Goal: Task Accomplishment & Management: Manage account settings

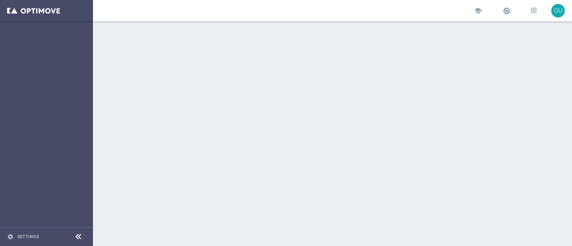
click at [247, 10] on div "school OU" at bounding box center [332, 10] width 479 height 21
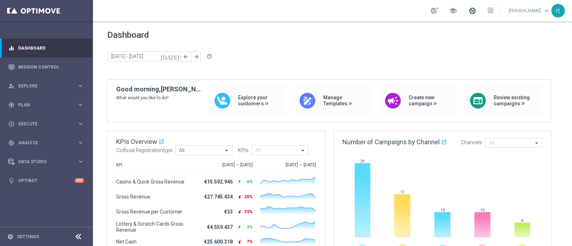
click at [476, 9] on span at bounding box center [472, 11] width 8 height 8
click at [335, 40] on span "Dashboard" at bounding box center [332, 35] width 450 height 10
click at [476, 12] on span at bounding box center [472, 11] width 8 height 8
click at [319, 48] on div "Dashboard today 22 Sep 2025 - 22 Sep 2025 arrow_back arrow_forward help_outline" at bounding box center [332, 54] width 450 height 49
click at [19, 99] on div "gps_fixed Plan keyboard_arrow_right" at bounding box center [46, 104] width 92 height 19
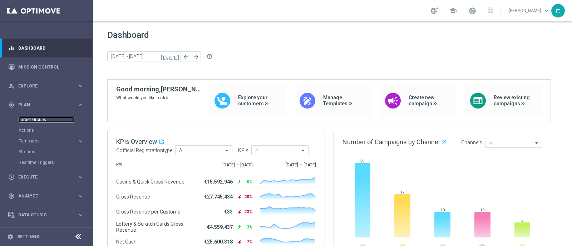
click at [28, 118] on link "Target Groups" at bounding box center [47, 120] width 56 height 6
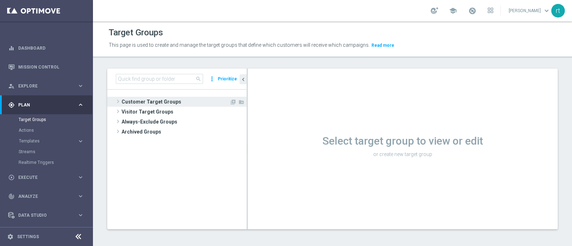
click at [169, 99] on span "Customer Target Groups" at bounding box center [176, 102] width 108 height 10
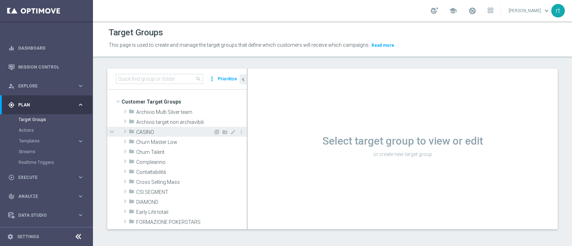
click at [162, 131] on span "CASINO" at bounding box center [174, 132] width 77 height 6
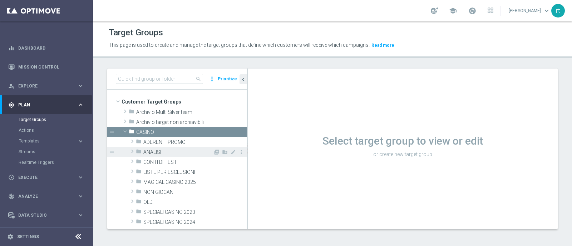
click at [164, 153] on span "ANALISI" at bounding box center [178, 152] width 70 height 6
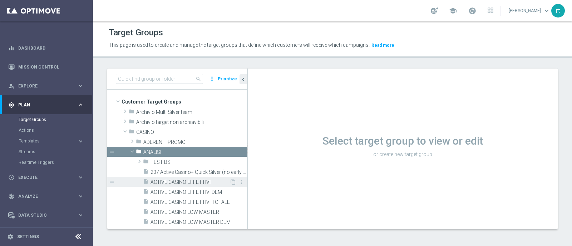
scroll to position [50, 0]
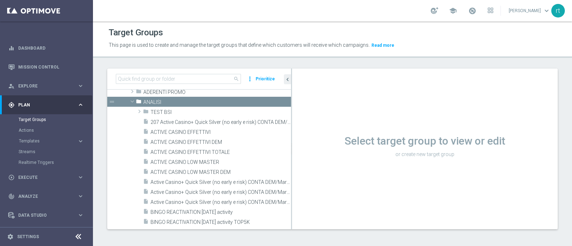
drag, startPoint x: 247, startPoint y: 172, endPoint x: 293, endPoint y: 168, distance: 46.7
click at [292, 168] on div at bounding box center [291, 149] width 1 height 161
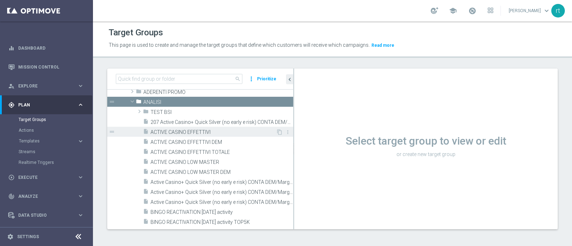
click at [191, 132] on span "ACTIVE CASINO EFFETTIVI" at bounding box center [212, 132] width 125 height 6
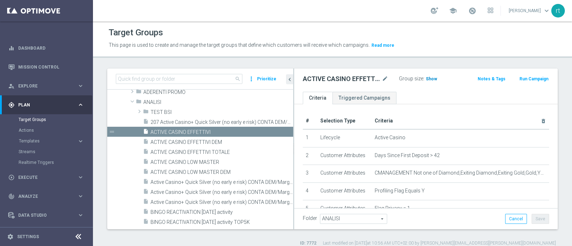
click at [425, 82] on h3 "Show" at bounding box center [431, 79] width 13 height 8
click at [431, 78] on span "51,599" at bounding box center [433, 79] width 15 height 7
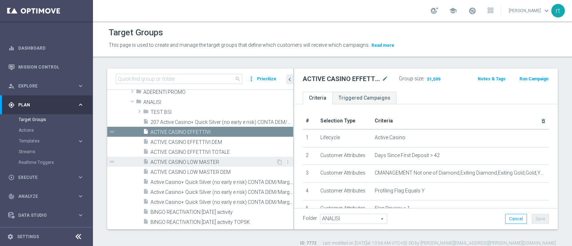
click at [206, 157] on div "insert_drive_file ACTIVE CASINO LOW MASTER" at bounding box center [209, 162] width 133 height 10
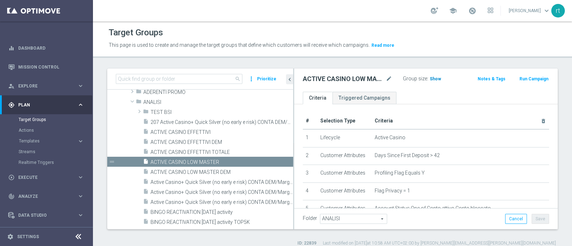
click at [431, 79] on span "Show" at bounding box center [435, 78] width 11 height 5
click at [437, 78] on span "16,078" at bounding box center [437, 79] width 15 height 7
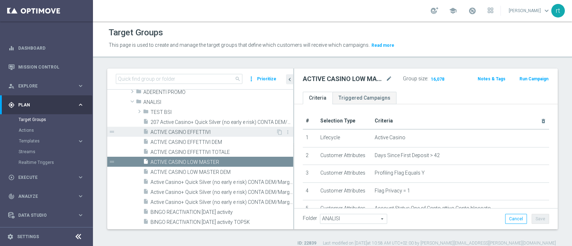
click at [180, 129] on span "ACTIVE CASINO EFFETTIVI" at bounding box center [212, 132] width 125 height 6
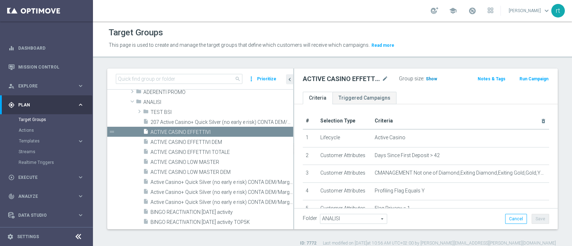
click at [425, 81] on h3 "Show" at bounding box center [431, 79] width 13 height 8
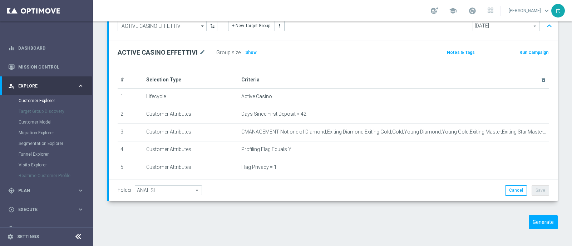
scroll to position [64, 0]
click at [99, 144] on div "TARGET GROUP ACTIVE CASINO EFFETTIVI ACTIVE CASINO EFFETTIVI arrow_drop_down Sh…" at bounding box center [332, 123] width 479 height 234
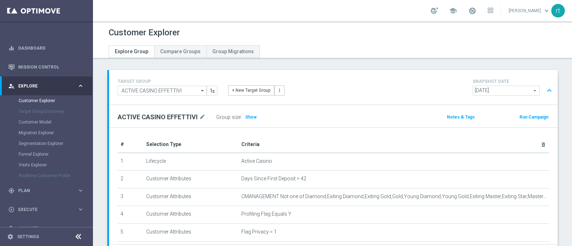
click at [282, 33] on div "Customer Explorer" at bounding box center [332, 33] width 447 height 14
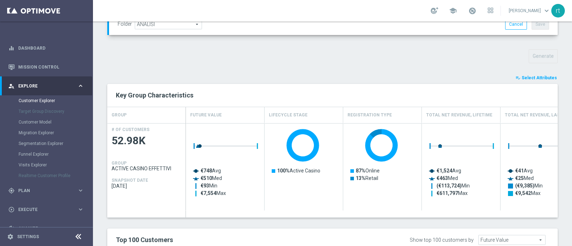
scroll to position [231, 0]
click at [529, 76] on span "Select Attributes" at bounding box center [538, 78] width 35 height 5
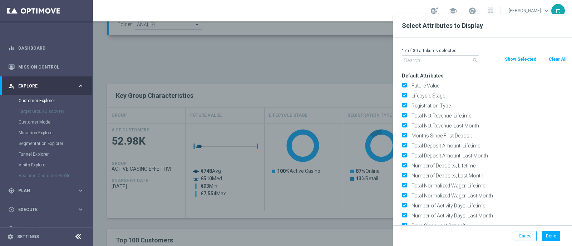
click at [554, 60] on button "Clear All" at bounding box center [557, 59] width 19 height 8
checkbox input "false"
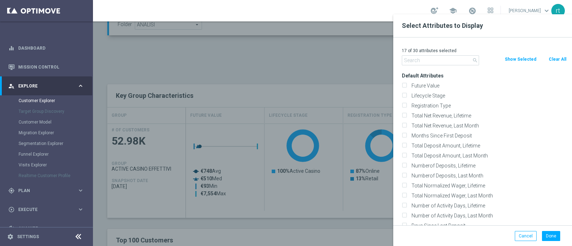
checkbox input "false"
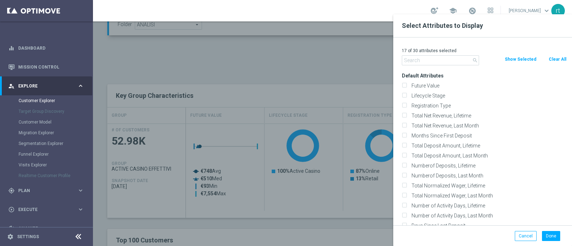
checkbox input "false"
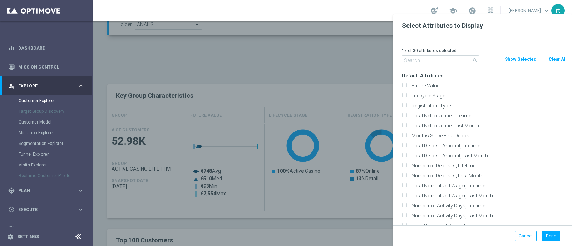
checkbox input "false"
click at [436, 94] on label "Lifecycle Stage" at bounding box center [488, 96] width 158 height 6
click at [406, 94] on input "Lifecycle Stage" at bounding box center [404, 96] width 5 height 5
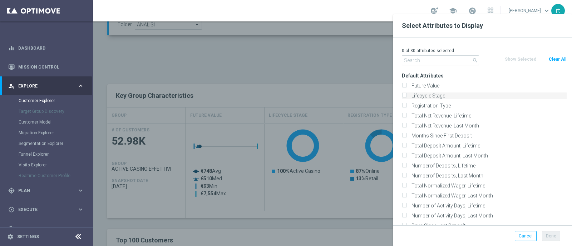
checkbox input "true"
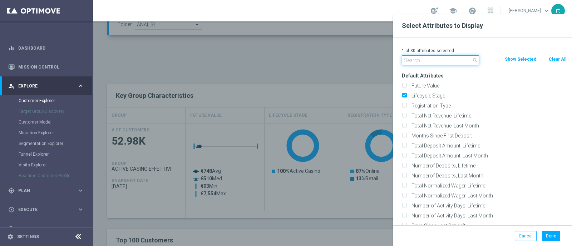
click at [421, 60] on input "text" at bounding box center [440, 60] width 77 height 10
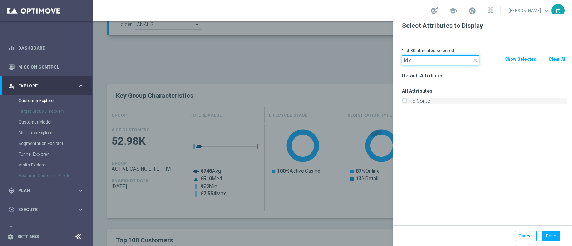
type input "id c"
click at [419, 99] on label "Id Conto" at bounding box center [488, 101] width 158 height 6
click at [406, 100] on input "Id Conto" at bounding box center [404, 102] width 5 height 5
checkbox input "true"
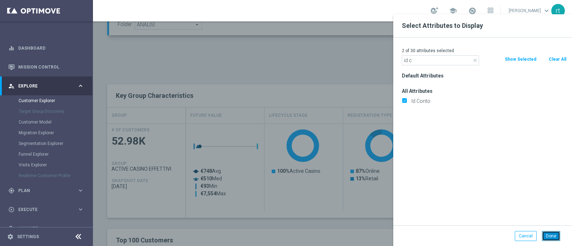
click at [551, 237] on button "Done" at bounding box center [551, 236] width 18 height 10
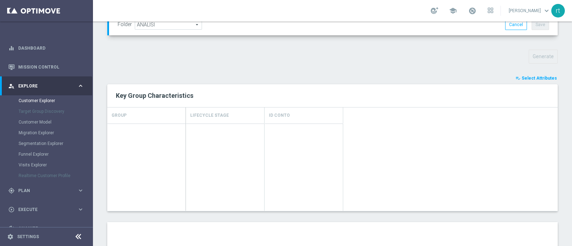
type input "Search"
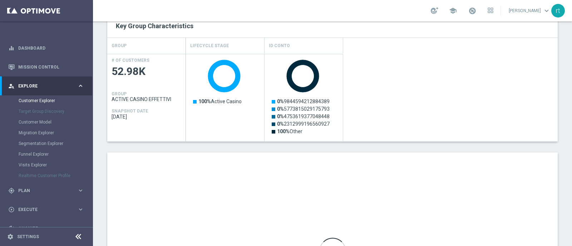
scroll to position [302, 0]
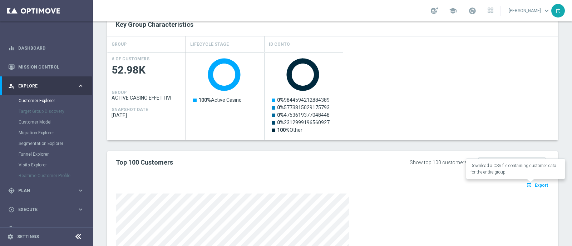
click at [538, 184] on span "Export" at bounding box center [541, 185] width 13 height 5
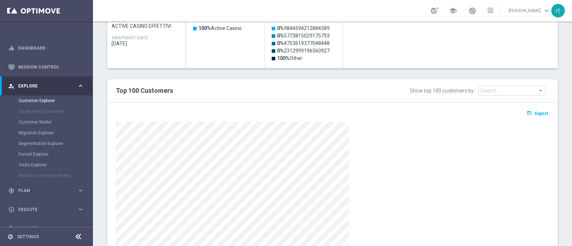
scroll to position [398, 0]
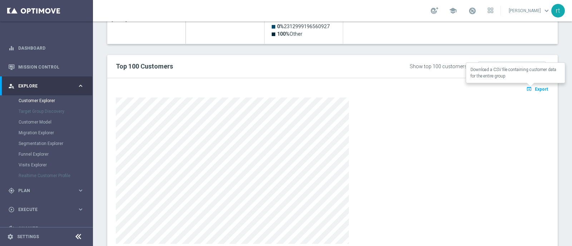
click at [526, 86] on icon "open_in_browser" at bounding box center [530, 89] width 8 height 6
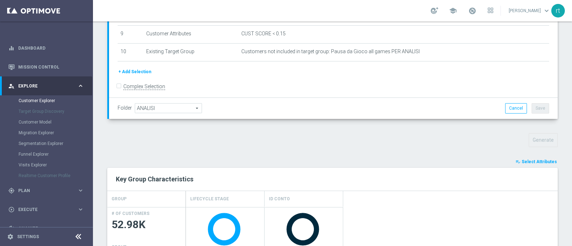
scroll to position [141, 0]
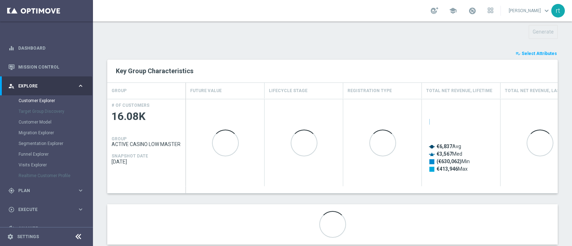
scroll to position [256, 0]
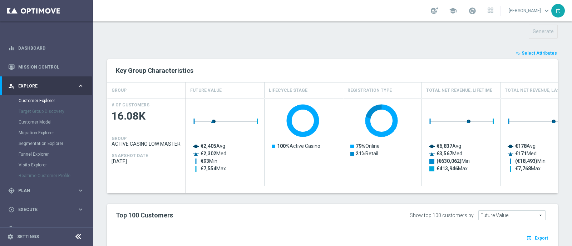
click at [515, 51] on icon "playlist_add_check" at bounding box center [517, 53] width 5 height 5
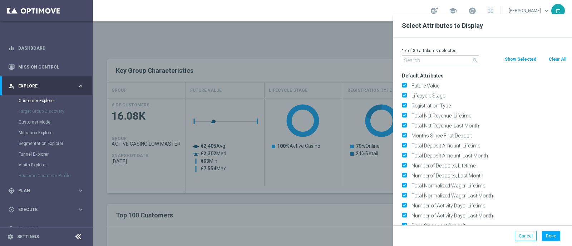
click at [554, 56] on button "Clear All" at bounding box center [557, 59] width 19 height 8
checkbox input "false"
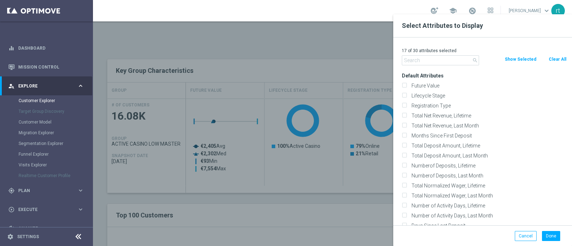
checkbox input "false"
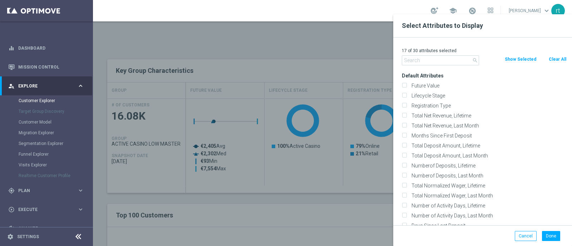
checkbox input "false"
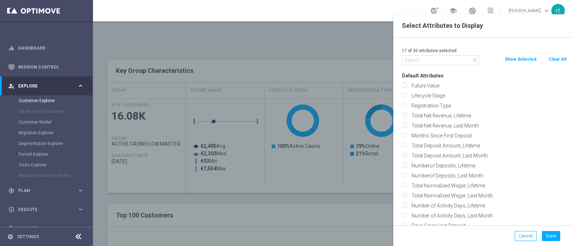
checkbox input "false"
click at [427, 94] on label "Lifecycle Stage" at bounding box center [488, 96] width 158 height 6
click at [406, 94] on input "Lifecycle Stage" at bounding box center [404, 96] width 5 height 5
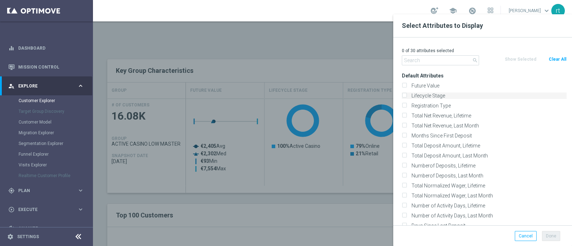
checkbox input "true"
click at [418, 53] on p "1 of 30 attributes selected" at bounding box center [484, 51] width 165 height 6
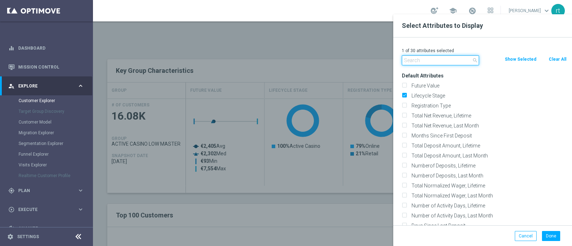
click at [416, 57] on input "text" at bounding box center [440, 60] width 77 height 10
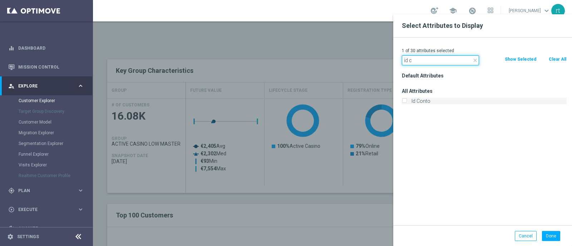
type input "id c"
click at [418, 103] on label "Id Conto" at bounding box center [488, 101] width 158 height 6
click at [406, 103] on input "Id Conto" at bounding box center [404, 102] width 5 height 5
checkbox input "true"
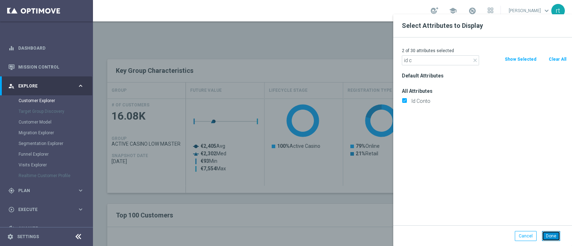
click at [549, 232] on button "Done" at bounding box center [551, 236] width 18 height 10
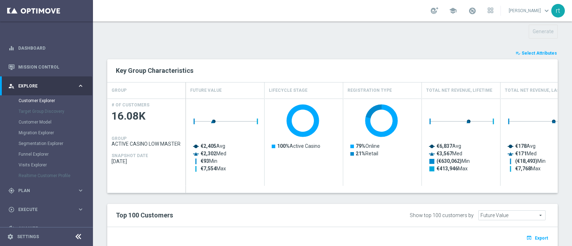
type input "Search"
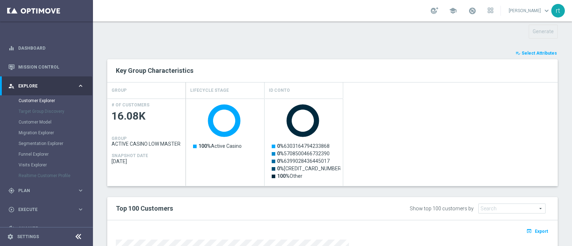
scroll to position [341, 0]
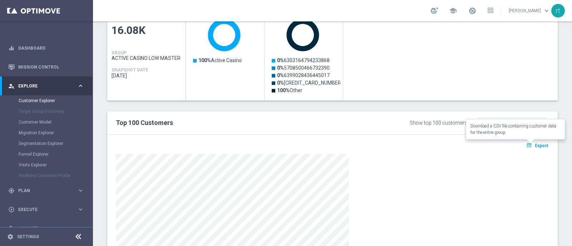
click at [535, 144] on span "Export" at bounding box center [541, 145] width 13 height 5
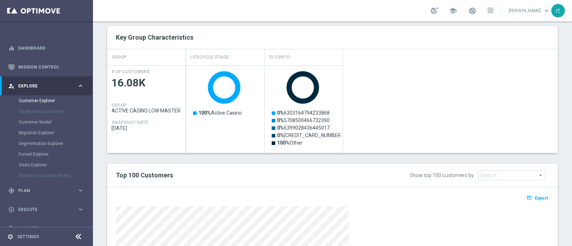
scroll to position [299, 0]
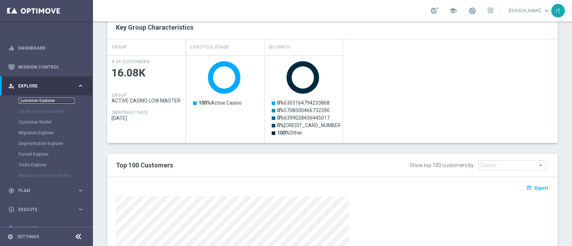
click at [35, 99] on link "Customer Explorer" at bounding box center [47, 101] width 56 height 6
click at [50, 100] on link "Customer Explorer" at bounding box center [47, 101] width 56 height 6
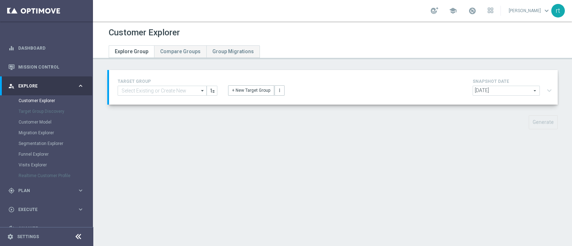
click at [333, 33] on div "Customer Explorer" at bounding box center [332, 33] width 447 height 14
click at [230, 87] on button "+ New Target Group" at bounding box center [251, 90] width 46 height 10
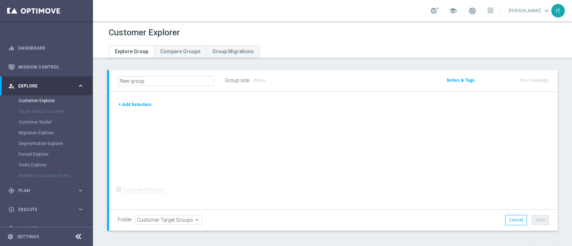
click at [145, 100] on div at bounding box center [333, 100] width 442 height 0
click at [142, 104] on button "+ Add Selection" at bounding box center [135, 105] width 34 height 8
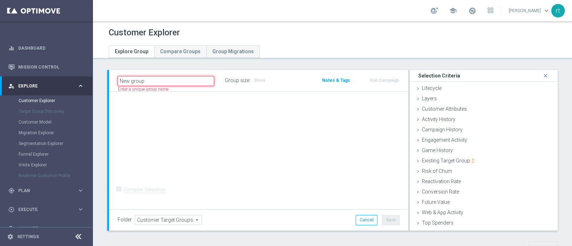
click at [157, 79] on input "New group" at bounding box center [166, 81] width 96 height 10
type input "N"
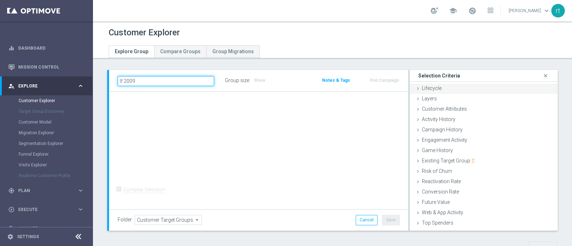
type input "lf 2009"
click at [444, 88] on div "Lifecycle done" at bounding box center [484, 89] width 148 height 11
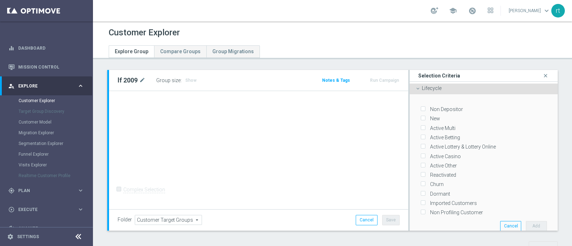
click at [427, 120] on label "New" at bounding box center [433, 118] width 13 height 6
click at [425, 120] on input "New" at bounding box center [422, 119] width 5 height 5
checkbox input "true"
click at [434, 129] on label "Active Multi" at bounding box center [441, 128] width 28 height 6
click at [425, 129] on input "Active Multi" at bounding box center [422, 128] width 5 height 5
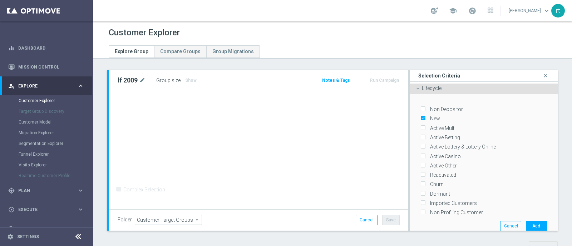
checkbox input "true"
click at [435, 135] on label "Active Betting" at bounding box center [443, 137] width 33 height 6
click at [425, 135] on input "Active Betting" at bounding box center [422, 137] width 5 height 5
checkbox input "true"
click at [436, 147] on label "Active Lottery & Lottery Online" at bounding box center [461, 147] width 68 height 6
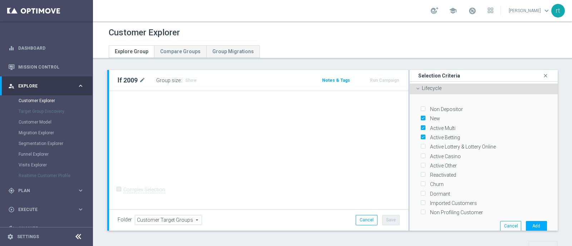
click at [425, 147] on input "Active Lottery & Lottery Online" at bounding box center [422, 147] width 5 height 5
checkbox input "true"
click at [436, 154] on label "Active Casino" at bounding box center [443, 156] width 33 height 6
click at [425, 154] on input "Active Casino" at bounding box center [422, 156] width 5 height 5
checkbox input "true"
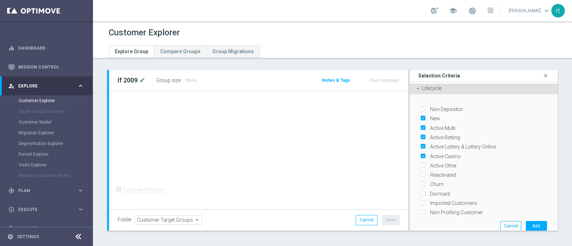
click at [436, 173] on label "Reactivated" at bounding box center [441, 175] width 29 height 6
click at [425, 173] on input "Reactivated" at bounding box center [422, 175] width 5 height 5
checkbox input "true"
click at [526, 221] on button "Add" at bounding box center [536, 226] width 21 height 10
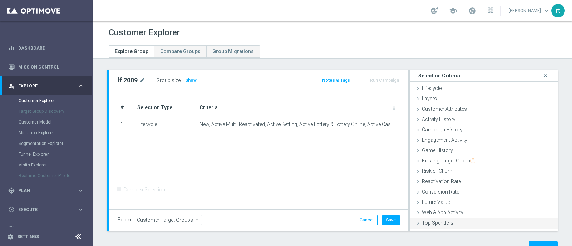
click at [521, 226] on div "Top Spenders done" at bounding box center [484, 223] width 148 height 11
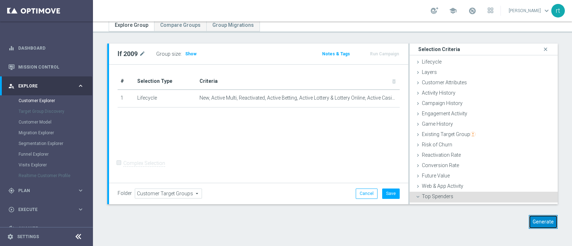
click at [530, 221] on button "Generate" at bounding box center [543, 222] width 29 height 14
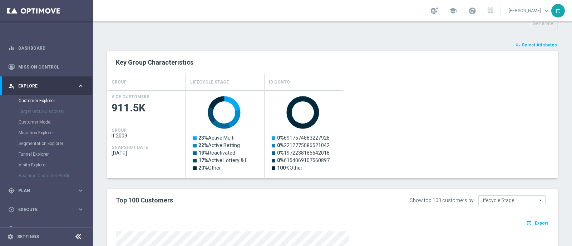
scroll to position [256, 0]
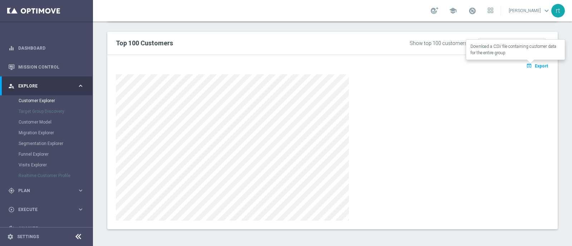
click at [526, 64] on icon "open_in_browser" at bounding box center [530, 66] width 8 height 6
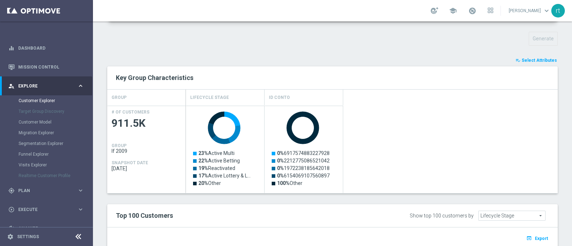
scroll to position [162, 0]
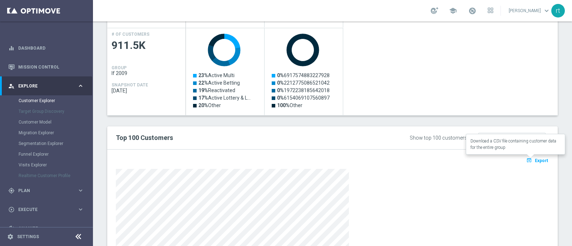
click at [526, 158] on icon "open_in_browser" at bounding box center [530, 161] width 8 height 6
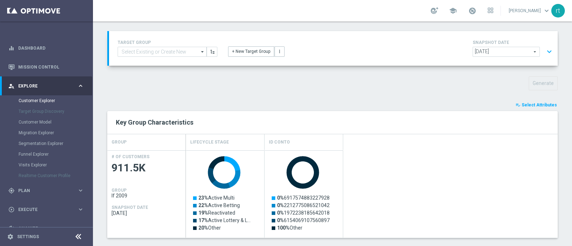
scroll to position [37, 0]
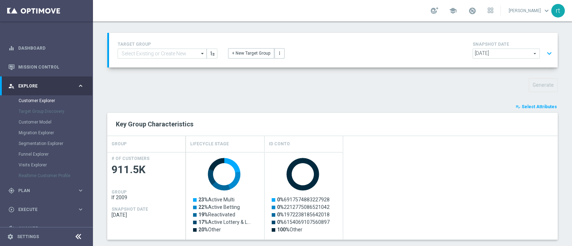
click at [536, 109] on button "playlist_add_check Select Attributes" at bounding box center [536, 107] width 43 height 8
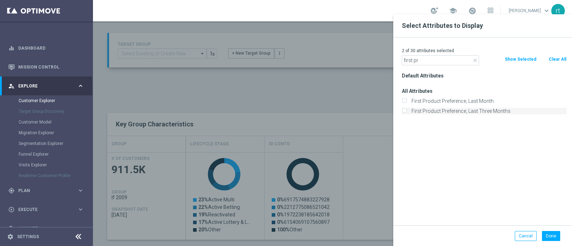
type input "first pr"
click at [437, 110] on label "First Product Preference, Last Three Months" at bounding box center [488, 111] width 158 height 6
click at [406, 110] on input "First Product Preference, Last Three Months" at bounding box center [404, 112] width 5 height 5
checkbox input "true"
click at [552, 231] on button "Done" at bounding box center [551, 236] width 18 height 10
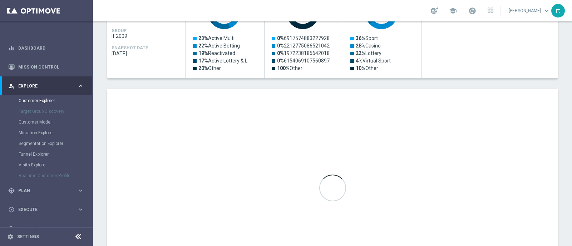
scroll to position [200, 0]
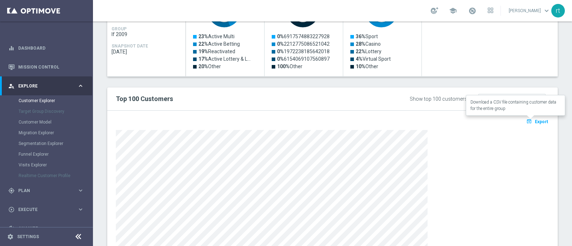
click at [526, 122] on icon "open_in_browser" at bounding box center [530, 122] width 8 height 6
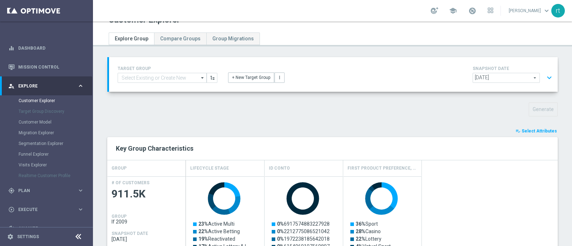
scroll to position [0, 0]
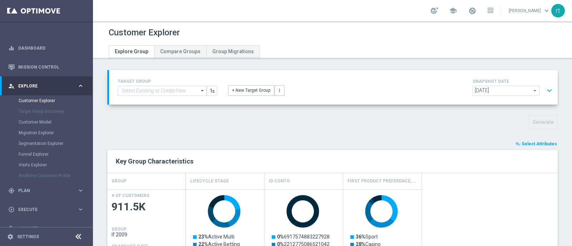
click at [544, 91] on button "expand_more" at bounding box center [549, 91] width 10 height 14
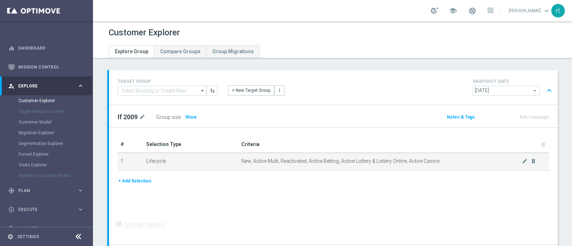
scroll to position [98, 0]
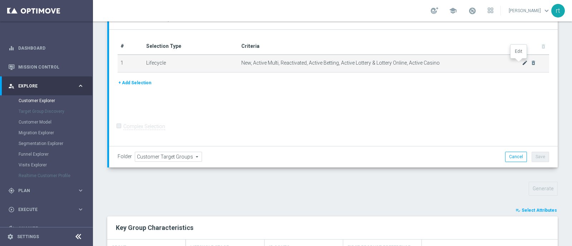
click at [522, 61] on icon "mode_edit" at bounding box center [525, 63] width 6 height 6
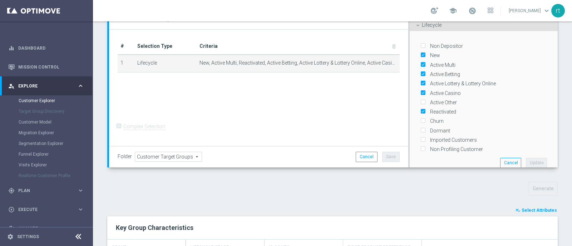
click at [427, 56] on label "New" at bounding box center [433, 55] width 13 height 6
click at [424, 56] on input "New" at bounding box center [422, 55] width 5 height 5
checkbox input "false"
click at [437, 68] on div "Active Betting" at bounding box center [483, 72] width 127 height 9
click at [432, 60] on div "Active Multi" at bounding box center [483, 63] width 127 height 9
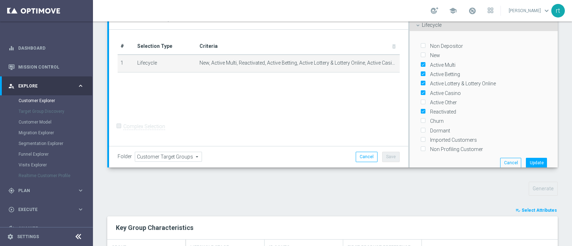
click at [432, 62] on label "Active Multi" at bounding box center [441, 65] width 28 height 6
click at [425, 63] on input "Active Multi" at bounding box center [422, 65] width 5 height 5
checkbox input "false"
click at [432, 74] on label "Active Betting" at bounding box center [443, 74] width 33 height 6
click at [425, 74] on input "Active Betting" at bounding box center [422, 74] width 5 height 5
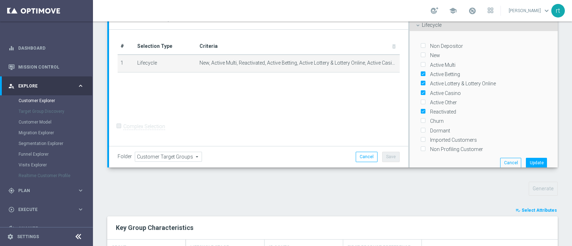
checkbox input "false"
click at [432, 80] on label "Active Lottery & Lottery Online" at bounding box center [461, 83] width 68 height 6
click at [425, 81] on input "Active Lottery & Lottery Online" at bounding box center [422, 83] width 5 height 5
checkbox input "false"
click at [433, 90] on label "Active Casino" at bounding box center [443, 93] width 33 height 6
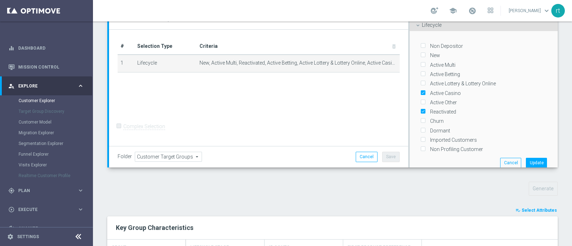
click at [425, 91] on input "Active Casino" at bounding box center [422, 93] width 5 height 5
checkbox input "false"
click at [433, 109] on label "Reactivated" at bounding box center [441, 112] width 29 height 6
click at [425, 110] on input "Reactivated" at bounding box center [422, 112] width 5 height 5
checkbox input "false"
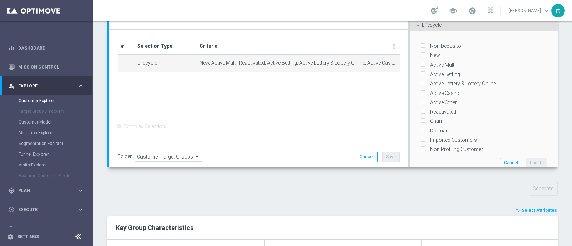
click at [432, 118] on label "Churn" at bounding box center [435, 121] width 16 height 6
click at [425, 119] on input "Churn" at bounding box center [422, 121] width 5 height 5
checkbox input "true"
click at [530, 158] on button "Update" at bounding box center [536, 163] width 21 height 10
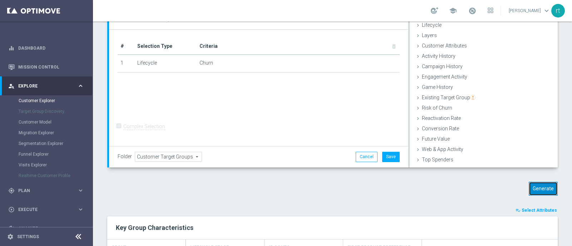
click at [536, 187] on button "Generate" at bounding box center [543, 189] width 29 height 14
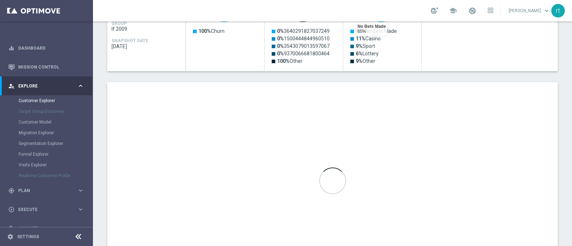
scroll to position [209, 0]
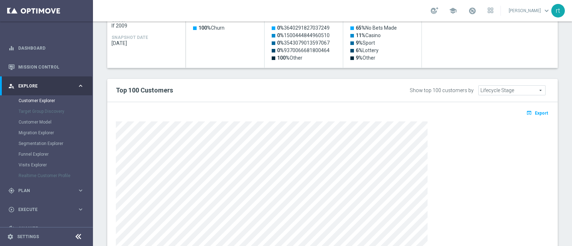
click at [457, 140] on div at bounding box center [332, 195] width 433 height 147
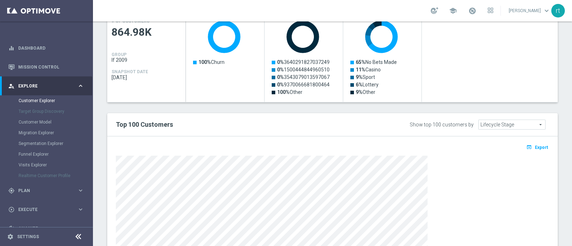
scroll to position [171, 0]
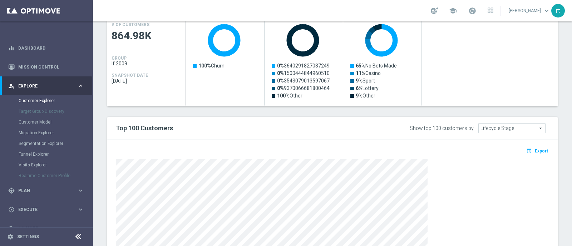
click at [553, 51] on div "TARGET GROUP arrow_drop_down Show Selected 0 of NaN (1909) J. Cross_Weekly_Si-N…" at bounding box center [332, 112] width 479 height 426
click at [536, 149] on span "Export" at bounding box center [541, 151] width 13 height 5
click at [441, 235] on div at bounding box center [332, 232] width 433 height 147
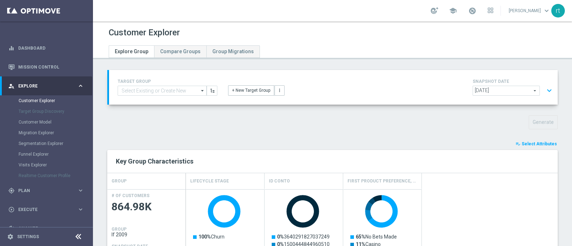
click at [544, 90] on button "expand_more" at bounding box center [549, 91] width 10 height 14
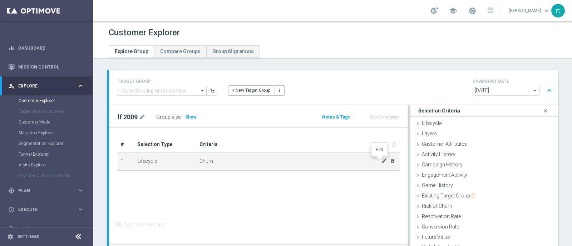
click at [381, 160] on icon "mode_edit" at bounding box center [384, 161] width 6 height 6
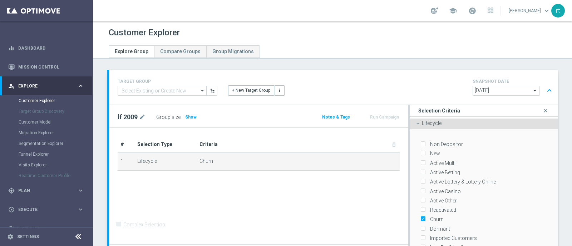
click at [420, 217] on input "Churn" at bounding box center [422, 219] width 5 height 5
checkbox input "false"
click at [420, 199] on input "Active Other" at bounding box center [422, 201] width 5 height 5
checkbox input "true"
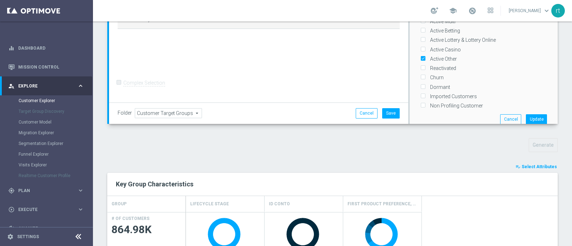
scroll to position [143, 0]
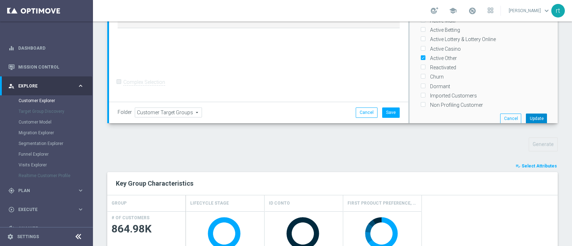
click at [526, 117] on button "Update" at bounding box center [536, 119] width 21 height 10
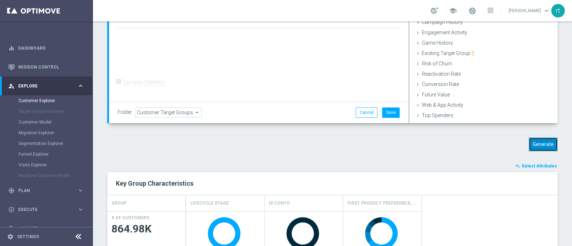
click at [534, 139] on button "Generate" at bounding box center [543, 145] width 29 height 14
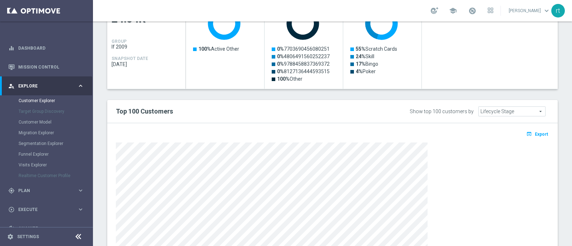
scroll to position [190, 0]
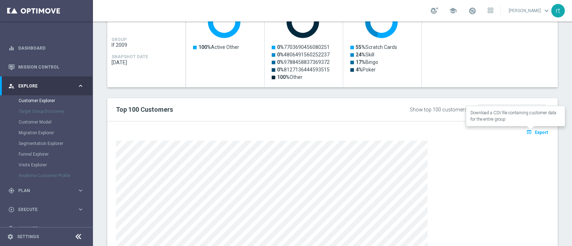
click at [526, 130] on icon "open_in_browser" at bounding box center [530, 132] width 8 height 6
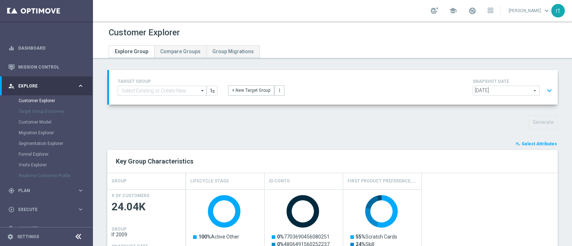
click at [28, 89] on div "person_search Explore keyboard_arrow_right" at bounding box center [46, 85] width 92 height 19
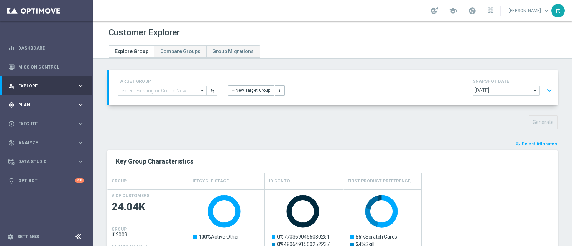
click at [25, 106] on span "Plan" at bounding box center [47, 105] width 59 height 4
click at [28, 117] on link "Target Groups" at bounding box center [47, 120] width 56 height 6
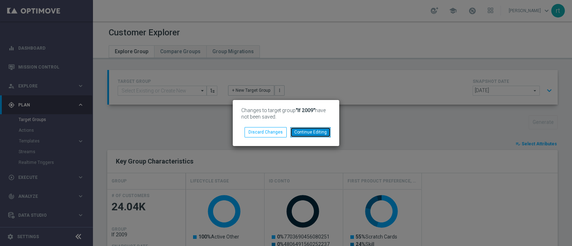
click at [314, 136] on button "Continue Editing" at bounding box center [310, 132] width 40 height 10
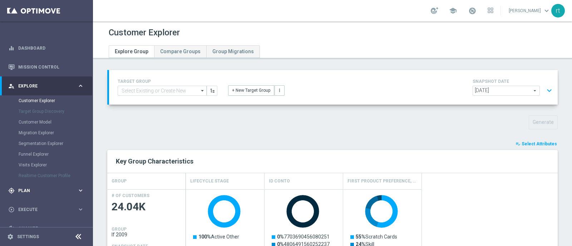
click at [28, 189] on span "Plan" at bounding box center [47, 191] width 59 height 4
click at [38, 124] on div "Target Groups" at bounding box center [56, 119] width 74 height 11
click at [38, 123] on div "Target Groups" at bounding box center [56, 119] width 74 height 11
click at [38, 121] on link "Target Groups" at bounding box center [47, 120] width 56 height 6
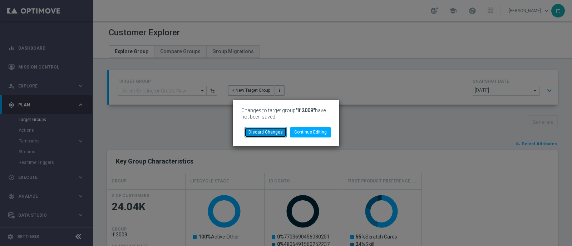
click at [258, 129] on button "Discard Changes" at bounding box center [265, 132] width 42 height 10
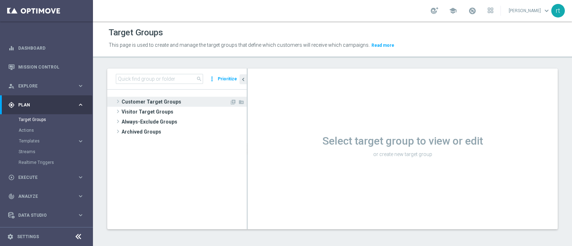
click at [167, 102] on span "Customer Target Groups" at bounding box center [176, 102] width 108 height 10
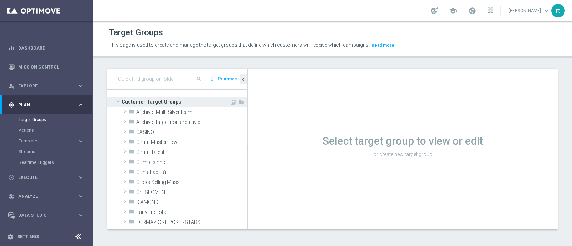
click at [167, 102] on span "Customer Target Groups" at bounding box center [176, 102] width 108 height 10
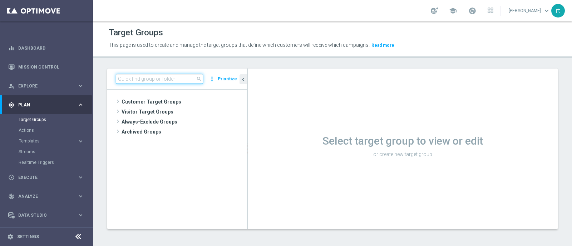
click at [160, 80] on input at bounding box center [159, 79] width 87 height 10
click at [165, 81] on input at bounding box center [159, 79] width 87 height 10
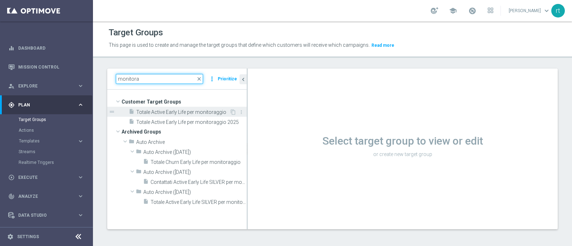
type input "monitora"
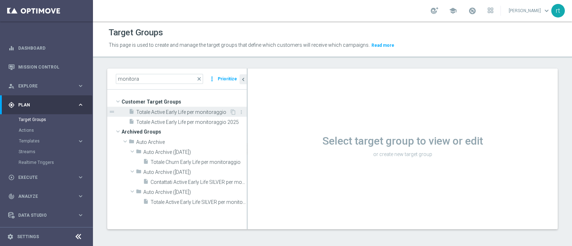
click at [184, 113] on span "Totale Active Early Life per monitoraggio" at bounding box center [182, 112] width 93 height 6
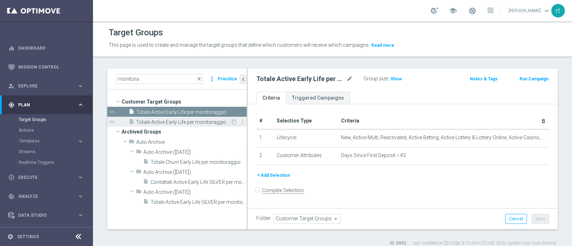
click at [179, 122] on span "Totale Active Early Life per monitoraggio 2025" at bounding box center [183, 122] width 94 height 6
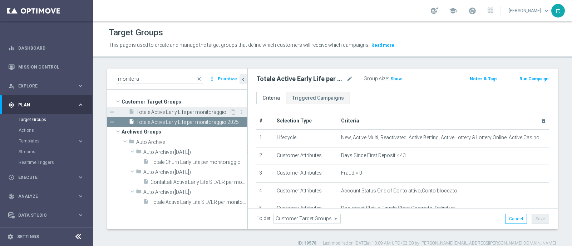
click at [177, 113] on span "Totale Active Early Life per monitoraggio" at bounding box center [182, 112] width 93 height 6
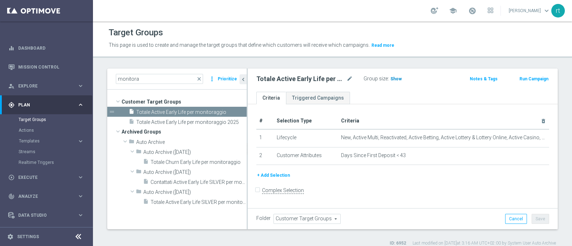
click at [396, 76] on span "Show" at bounding box center [395, 78] width 11 height 5
click at [172, 123] on span "Totale Active Early Life per monitoraggio 2025" at bounding box center [183, 122] width 94 height 6
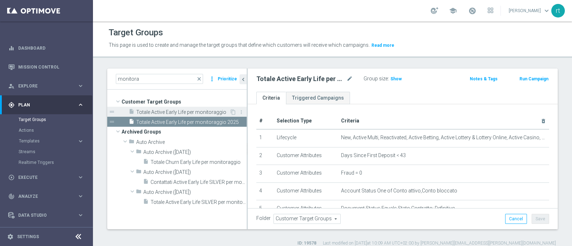
click at [175, 113] on span "Totale Active Early Life per monitoraggio" at bounding box center [182, 112] width 93 height 6
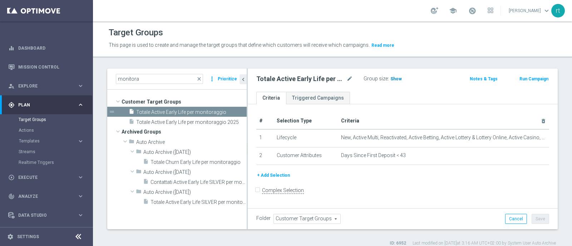
click at [393, 79] on span "Show" at bounding box center [395, 78] width 11 height 5
click at [393, 79] on span "70,237" at bounding box center [398, 79] width 15 height 7
click at [37, 89] on div "person_search Explore" at bounding box center [42, 86] width 69 height 6
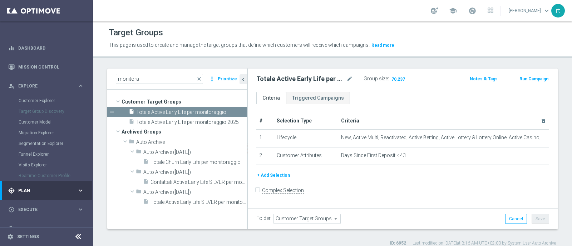
click at [33, 95] on div "Customer Explorer" at bounding box center [56, 100] width 74 height 11
click at [28, 101] on link "Customer Explorer" at bounding box center [47, 101] width 56 height 6
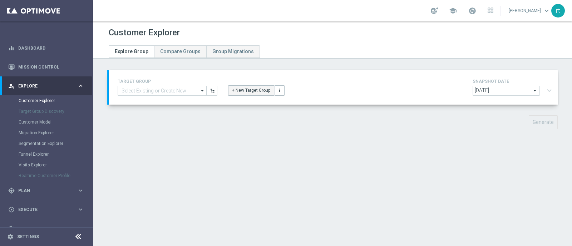
click at [261, 87] on button "+ New Target Group" at bounding box center [251, 90] width 46 height 10
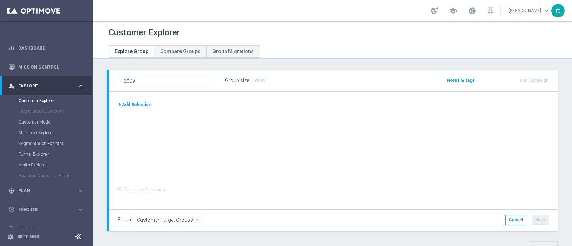
type input "lf 2009"
click at [302, 56] on header "Customer Explorer Explore Group Compare Groups Group Migrations" at bounding box center [332, 40] width 479 height 38
click at [133, 104] on button "+ Add Selection" at bounding box center [135, 104] width 34 height 8
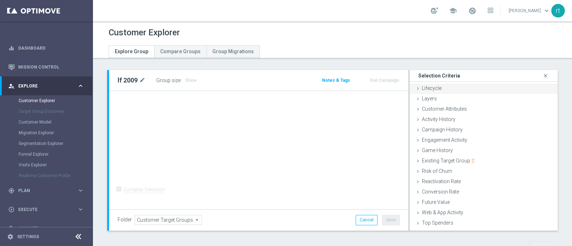
click at [437, 88] on div "Lifecycle done" at bounding box center [484, 89] width 148 height 11
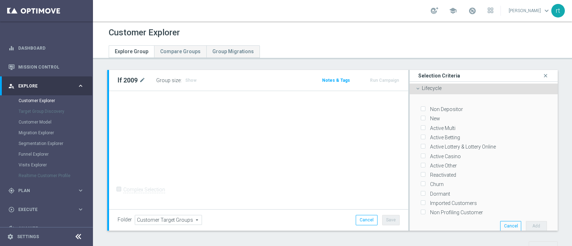
click at [427, 119] on label "New" at bounding box center [433, 118] width 13 height 6
click at [425, 119] on input "New" at bounding box center [422, 119] width 5 height 5
checkbox input "true"
click at [428, 127] on label "Active Multi" at bounding box center [441, 128] width 28 height 6
click at [425, 127] on input "Active Multi" at bounding box center [422, 128] width 5 height 5
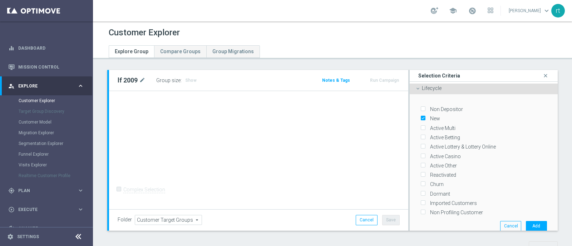
checkbox input "true"
click at [429, 135] on label "Active Betting" at bounding box center [443, 137] width 33 height 6
click at [425, 135] on input "Active Betting" at bounding box center [422, 137] width 5 height 5
checkbox input "true"
click at [431, 146] on label "Active Lottery & Lottery Online" at bounding box center [461, 147] width 68 height 6
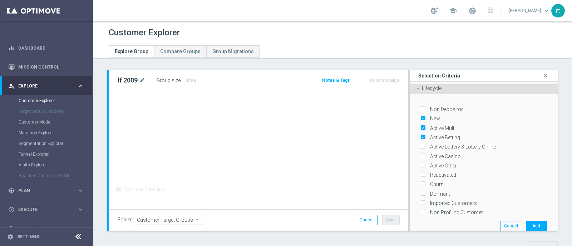
click at [425, 146] on input "Active Lottery & Lottery Online" at bounding box center [422, 147] width 5 height 5
checkbox input "true"
click at [431, 153] on label "Active Casino" at bounding box center [443, 156] width 33 height 6
click at [425, 154] on input "Active Casino" at bounding box center [422, 156] width 5 height 5
checkbox input "true"
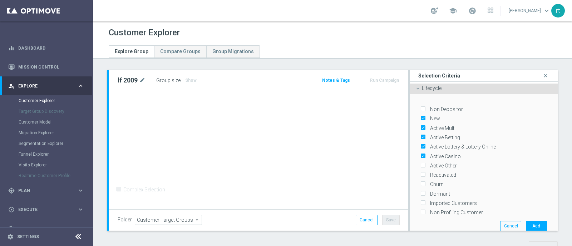
click at [430, 163] on label "Active Other" at bounding box center [441, 166] width 29 height 6
click at [425, 164] on input "Active Other" at bounding box center [422, 166] width 5 height 5
checkbox input "true"
click at [429, 174] on label "Reactivated" at bounding box center [441, 175] width 29 height 6
click at [425, 174] on input "Reactivated" at bounding box center [422, 175] width 5 height 5
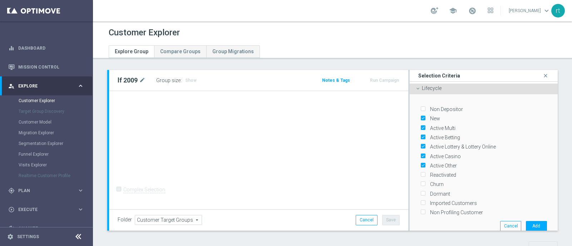
checkbox input "true"
click at [432, 163] on label "Active Other" at bounding box center [441, 166] width 29 height 6
click at [425, 164] on input "Active Other" at bounding box center [422, 166] width 5 height 5
checkbox input "false"
click at [526, 221] on button "Add" at bounding box center [536, 226] width 21 height 10
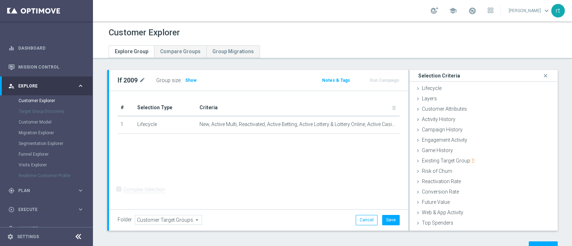
scroll to position [26, 0]
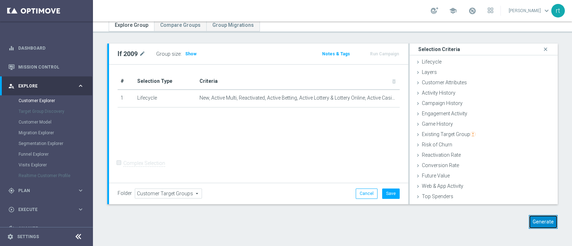
click at [529, 219] on button "Generate" at bounding box center [543, 222] width 29 height 14
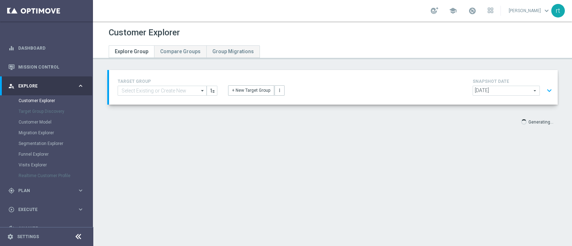
click at [356, 210] on div "Customer Explorer Explore Group Compare Groups Group Migrations TARGET GROUP ar…" at bounding box center [332, 133] width 479 height 225
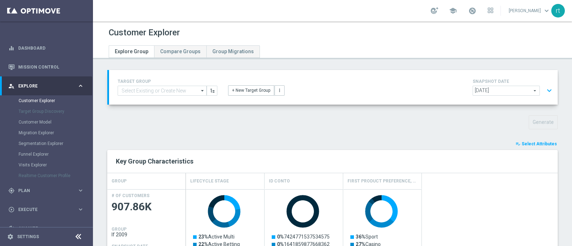
click at [529, 91] on span "2025-09-20" at bounding box center [506, 90] width 66 height 9
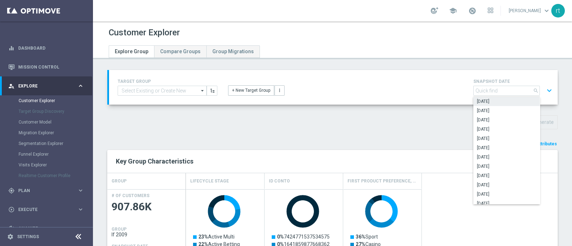
click at [545, 88] on button "expand_more" at bounding box center [549, 91] width 10 height 14
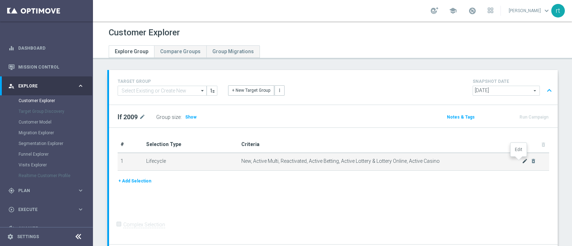
click at [522, 162] on icon "mode_edit" at bounding box center [525, 161] width 6 height 6
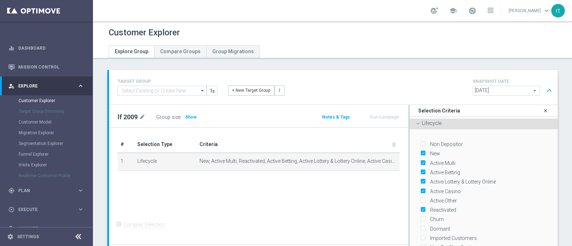
click at [542, 112] on icon "close" at bounding box center [545, 111] width 7 height 10
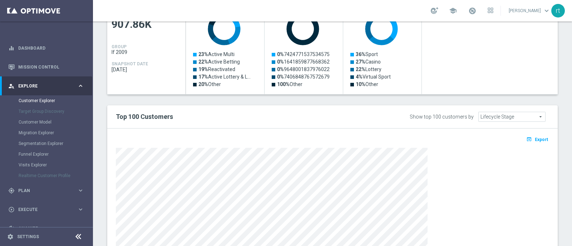
scroll to position [348, 0]
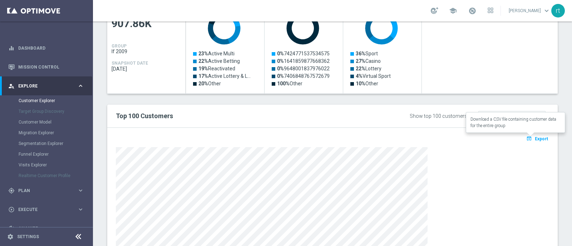
click at [537, 138] on span "Export" at bounding box center [541, 139] width 13 height 5
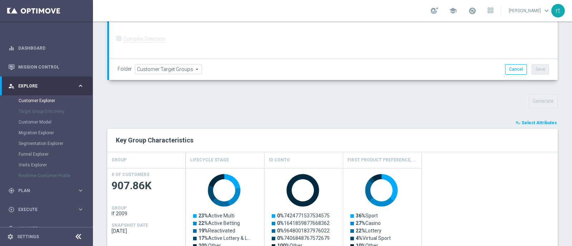
scroll to position [184, 0]
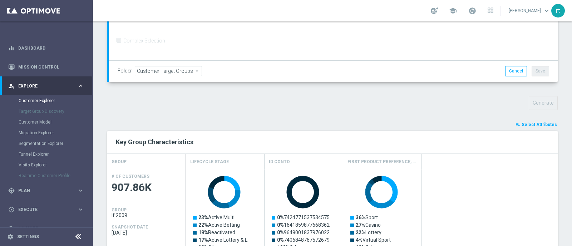
click at [359, 39] on div "# Selection Type Criteria delete_forever 1 Lifecycle New, Active Multi, Reactiv…" at bounding box center [333, 2] width 449 height 117
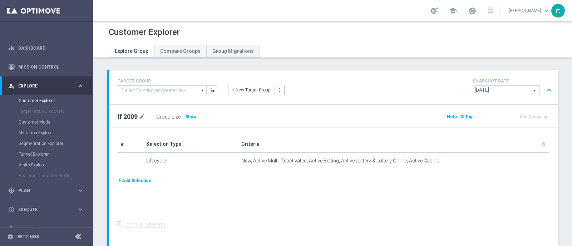
scroll to position [0, 0]
click at [544, 91] on button "expand_less" at bounding box center [549, 91] width 10 height 14
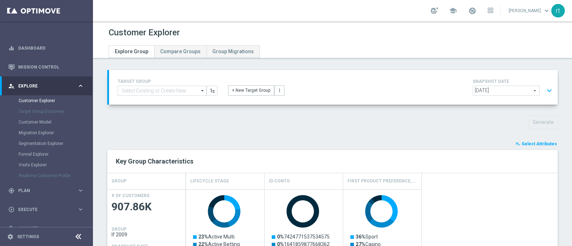
click at [544, 91] on button "expand_more" at bounding box center [549, 91] width 10 height 14
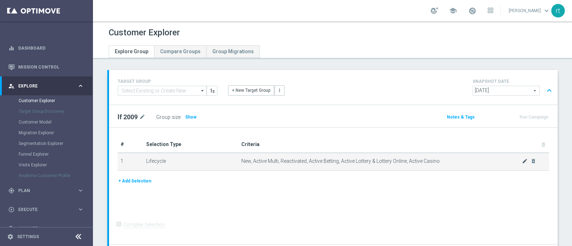
click at [522, 162] on icon "mode_edit" at bounding box center [525, 161] width 6 height 6
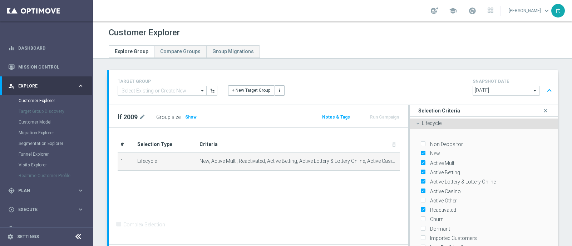
click at [427, 152] on label "New" at bounding box center [433, 153] width 13 height 6
click at [425, 152] on input "New" at bounding box center [422, 154] width 5 height 5
checkbox input "false"
click at [430, 167] on div "Active Betting" at bounding box center [483, 171] width 127 height 9
click at [430, 164] on label "Active Multi" at bounding box center [441, 163] width 28 height 6
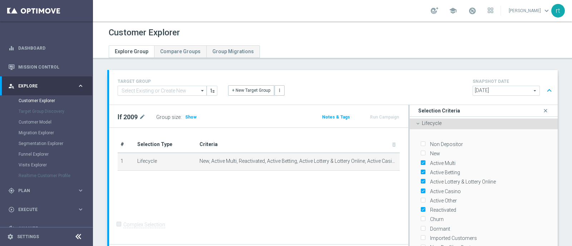
click at [425, 164] on input "Active Multi" at bounding box center [422, 163] width 5 height 5
checkbox input "false"
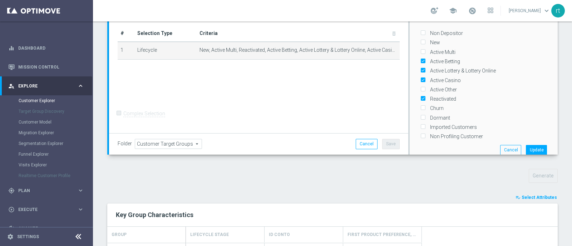
scroll to position [112, 0]
click at [435, 58] on label "Active Betting" at bounding box center [443, 61] width 33 height 6
click at [425, 59] on input "Active Betting" at bounding box center [422, 61] width 5 height 5
checkbox input "false"
click at [431, 67] on label "Active Lottery & Lottery Online" at bounding box center [461, 70] width 68 height 6
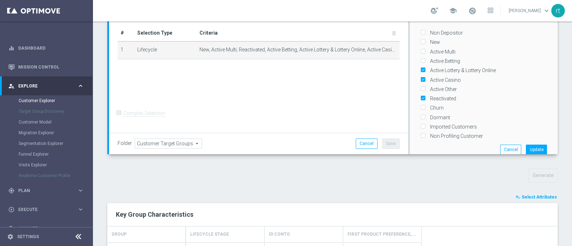
click at [425, 68] on input "Active Lottery & Lottery Online" at bounding box center [422, 70] width 5 height 5
checkbox input "false"
click at [430, 79] on label "Active Casino" at bounding box center [443, 80] width 33 height 6
click at [425, 79] on input "Active Casino" at bounding box center [422, 80] width 5 height 5
checkbox input "false"
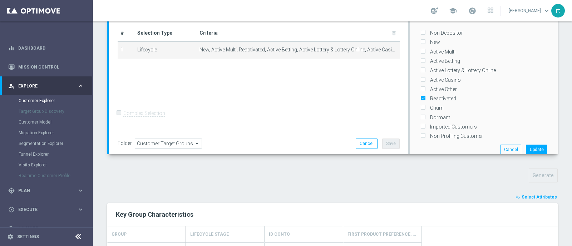
click at [431, 97] on label "Reactivated" at bounding box center [441, 98] width 29 height 6
click at [425, 97] on input "Reactivated" at bounding box center [422, 98] width 5 height 5
checkbox input "false"
click at [428, 106] on label "Churn" at bounding box center [435, 108] width 16 height 6
click at [425, 106] on input "Churn" at bounding box center [422, 108] width 5 height 5
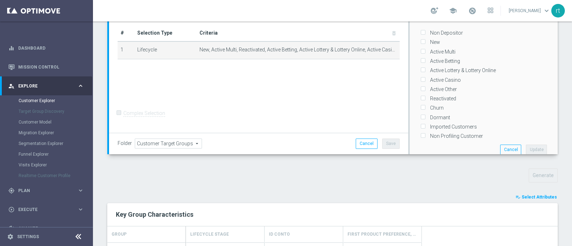
checkbox input "true"
click at [526, 147] on button "Update" at bounding box center [536, 150] width 21 height 10
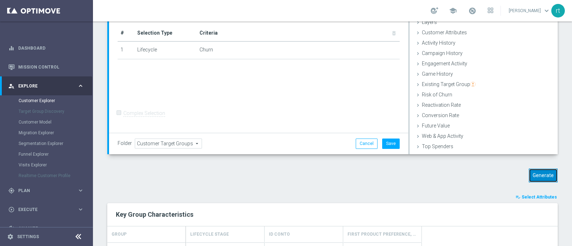
click at [536, 176] on button "Generate" at bounding box center [543, 176] width 29 height 14
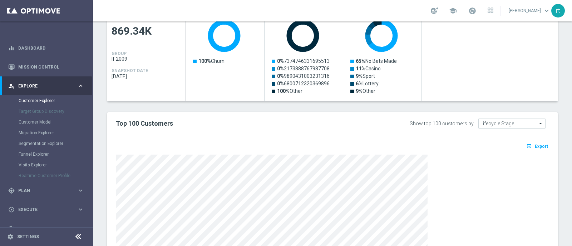
scroll to position [177, 0]
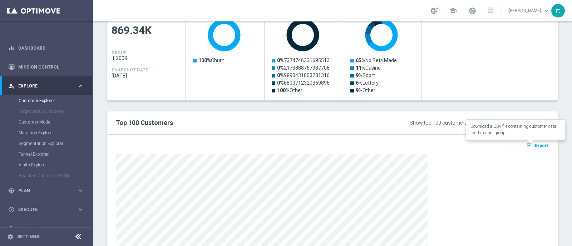
click at [525, 141] on button "open_in_browser Export" at bounding box center [537, 145] width 24 height 9
click at [534, 141] on button "open_in_browser Export" at bounding box center [537, 145] width 24 height 9
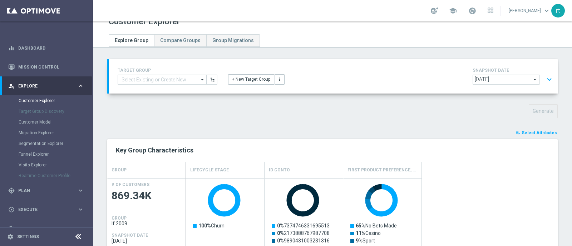
scroll to position [0, 0]
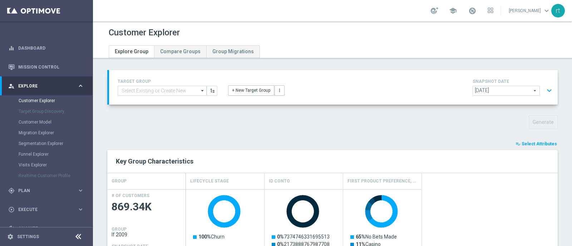
click at [545, 89] on button "expand_more" at bounding box center [549, 91] width 10 height 14
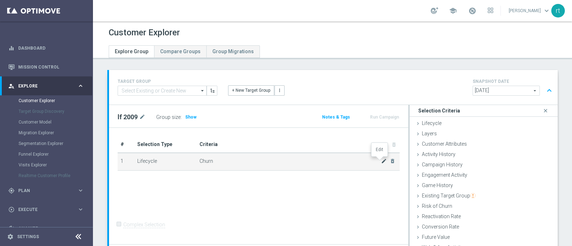
click at [381, 163] on icon "mode_edit" at bounding box center [384, 161] width 6 height 6
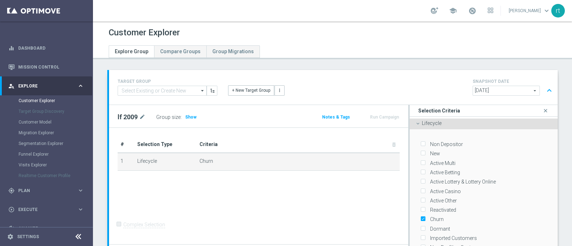
click at [420, 219] on input "Churn" at bounding box center [422, 219] width 5 height 5
checkbox input "false"
click at [420, 199] on input "Active Other" at bounding box center [422, 201] width 5 height 5
checkbox input "true"
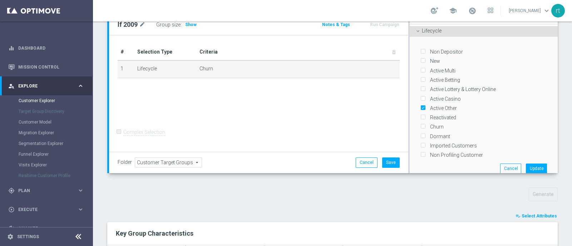
scroll to position [94, 0]
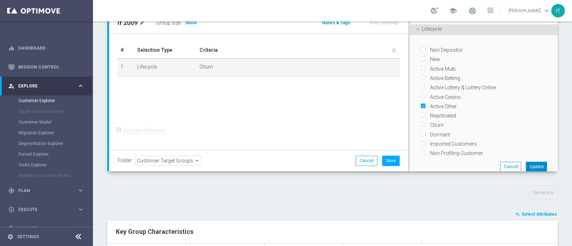
click at [526, 165] on button "Update" at bounding box center [536, 167] width 21 height 10
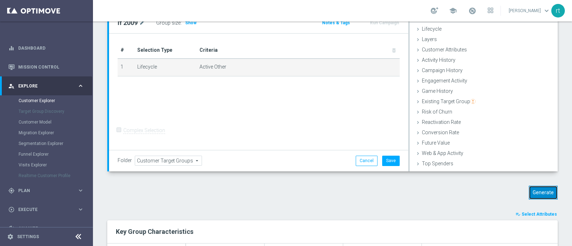
click at [531, 188] on button "Generate" at bounding box center [543, 193] width 29 height 14
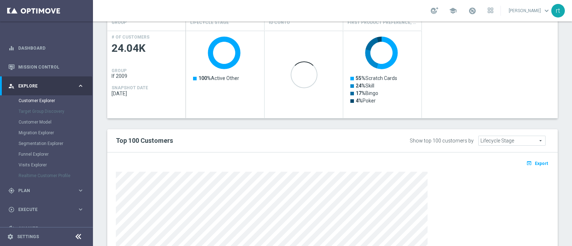
scroll to position [159, 0]
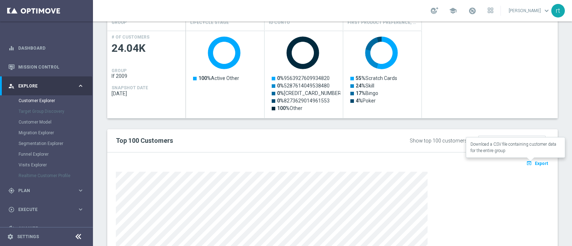
click at [527, 163] on button "open_in_browser Export" at bounding box center [537, 163] width 24 height 9
click at [33, 190] on span "Plan" at bounding box center [47, 191] width 59 height 4
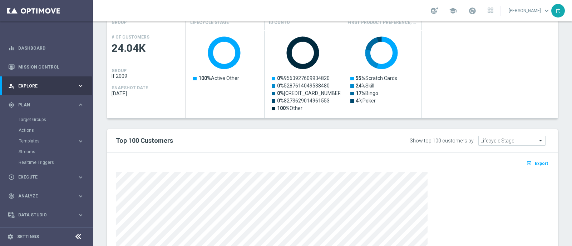
click at [35, 123] on div "Target Groups" at bounding box center [56, 119] width 74 height 11
click at [38, 120] on link "Target Groups" at bounding box center [47, 120] width 56 height 6
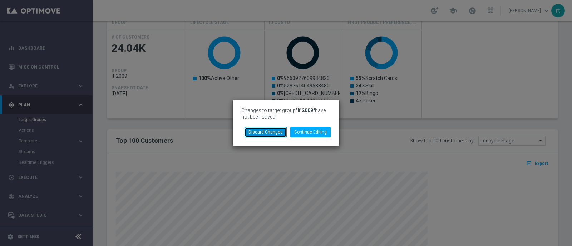
click at [255, 132] on button "Discard Changes" at bounding box center [265, 132] width 42 height 10
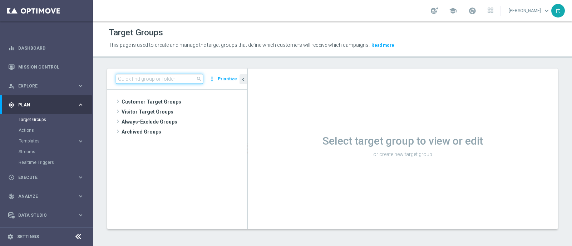
click at [162, 80] on input at bounding box center [159, 79] width 87 height 10
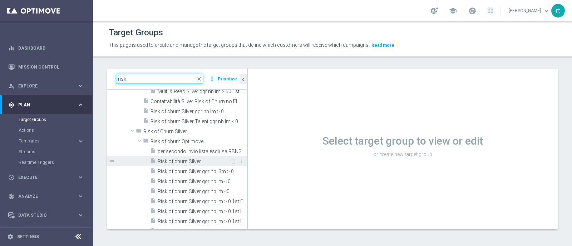
scroll to position [187, 0]
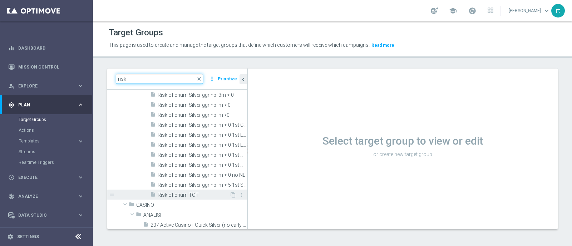
type input "risk"
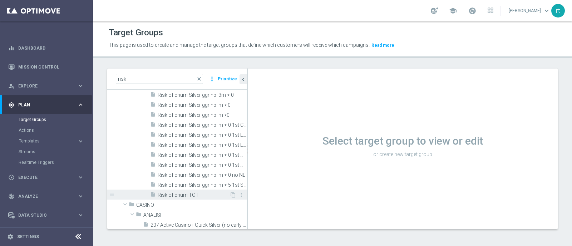
click at [177, 191] on div "insert_drive_file Risk of churn TOT" at bounding box center [189, 195] width 79 height 10
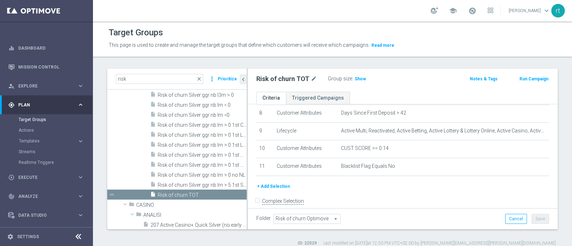
scroll to position [149, 0]
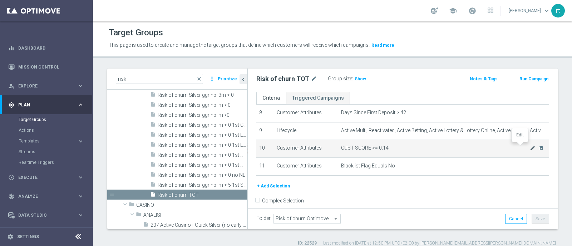
click at [530, 145] on icon "mode_edit" at bounding box center [533, 148] width 6 height 6
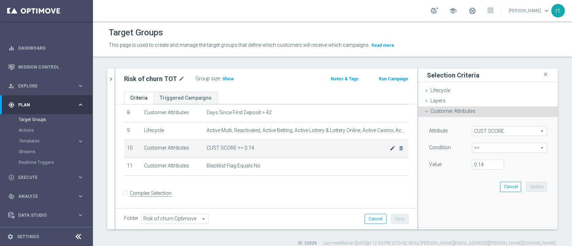
scroll to position [146, 0]
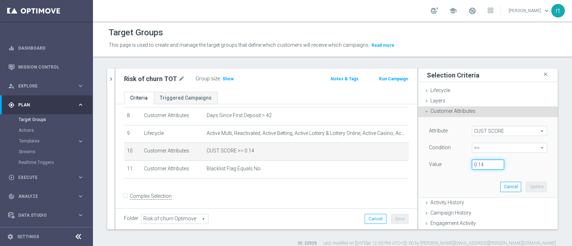
click at [480, 160] on input "0.14" at bounding box center [488, 165] width 32 height 10
type input "0.15"
click at [527, 189] on button "Update" at bounding box center [536, 187] width 21 height 10
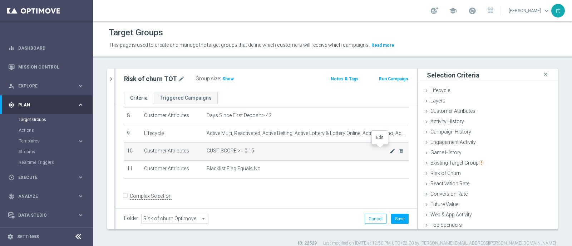
click at [390, 148] on div "mode_edit delete_forever" at bounding box center [397, 151] width 14 height 6
click at [390, 148] on icon "mode_edit" at bounding box center [393, 151] width 6 height 6
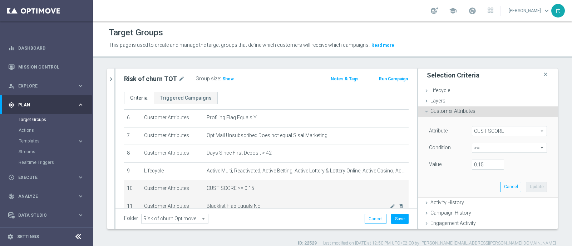
scroll to position [145, 0]
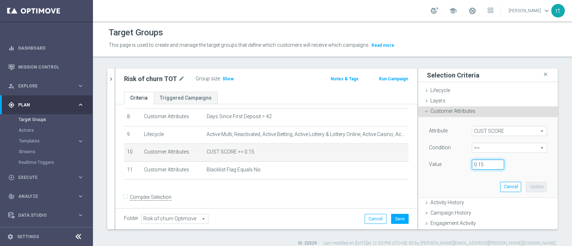
click at [478, 164] on input "0.15" at bounding box center [488, 165] width 32 height 10
type input "0.14"
click at [521, 181] on div "Attribute CUST SCORE CUST SCORE arrow_drop_down search Condition >= >= arrow_dr…" at bounding box center [487, 157] width 129 height 80
click at [526, 183] on button "Update" at bounding box center [536, 187] width 21 height 10
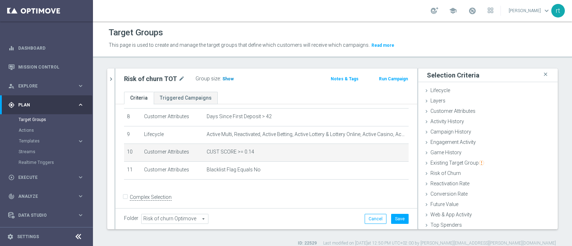
click at [224, 80] on span "Show" at bounding box center [227, 78] width 11 height 5
click at [390, 150] on icon "mode_edit" at bounding box center [393, 152] width 6 height 6
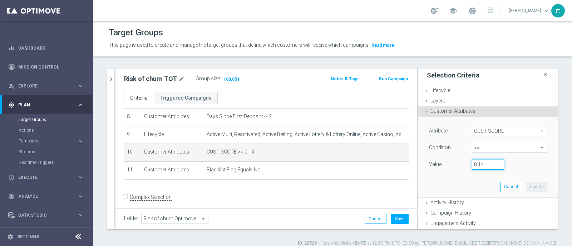
click at [479, 167] on input "0.14" at bounding box center [488, 165] width 32 height 10
type input "0.15"
click at [526, 186] on button "Update" at bounding box center [536, 187] width 21 height 10
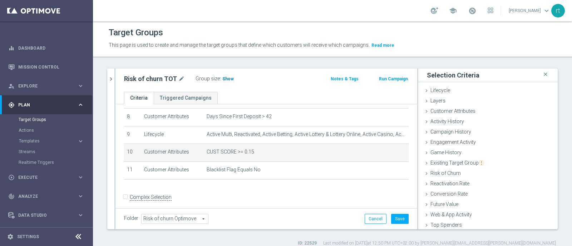
click at [226, 79] on span "Show" at bounding box center [227, 78] width 11 height 5
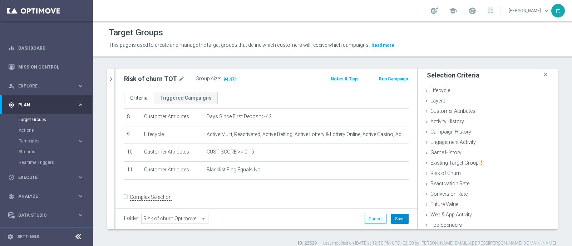
click at [391, 218] on button "Save" at bounding box center [400, 219] width 18 height 10
click at [231, 79] on span "94,471" at bounding box center [230, 79] width 15 height 7
click at [114, 82] on icon "chevron_right" at bounding box center [111, 79] width 7 height 7
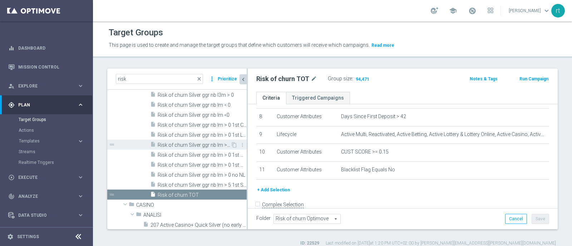
scroll to position [93, 0]
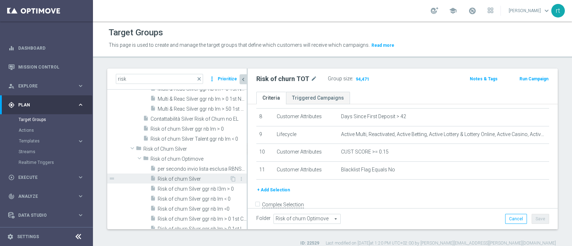
click at [180, 179] on span "Risk of churn Silver" at bounding box center [194, 179] width 72 height 6
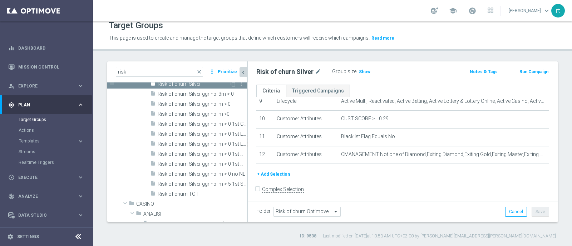
scroll to position [199, 0]
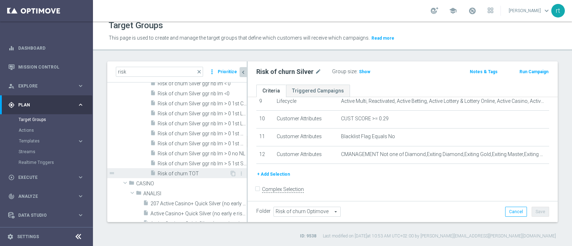
click at [189, 171] on span "Risk of churn TOT" at bounding box center [194, 174] width 72 height 6
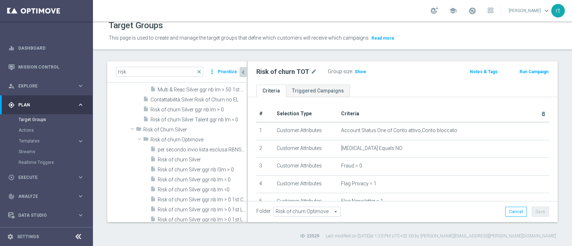
scroll to position [97, 0]
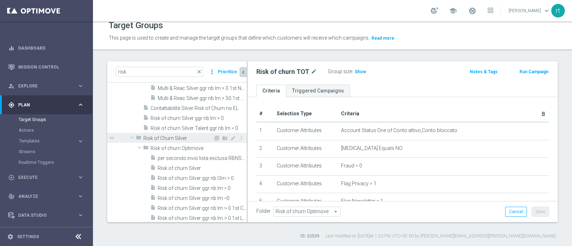
click at [169, 141] on div "folder Risk of Churn Silver" at bounding box center [174, 138] width 77 height 10
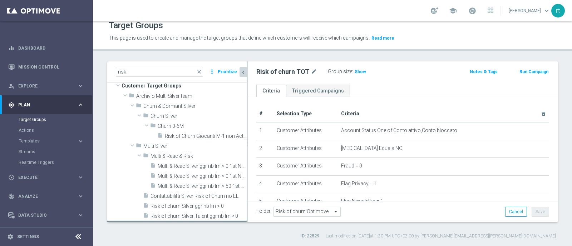
scroll to position [9, 0]
click at [161, 148] on span "Multi Silver" at bounding box center [178, 147] width 70 height 6
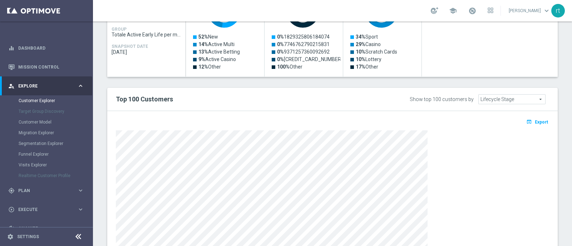
scroll to position [365, 0]
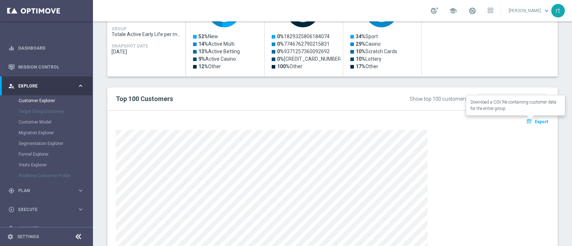
click at [529, 117] on button "open_in_browser Export" at bounding box center [537, 121] width 24 height 9
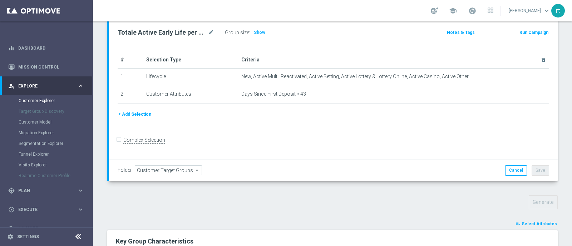
scroll to position [0, 0]
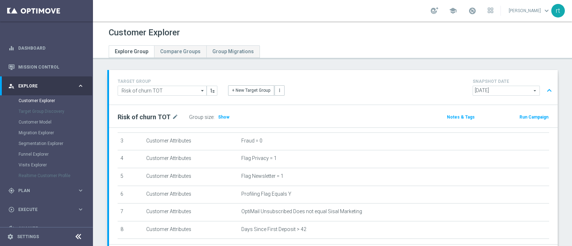
click at [482, 86] on span "[DATE]" at bounding box center [506, 90] width 66 height 9
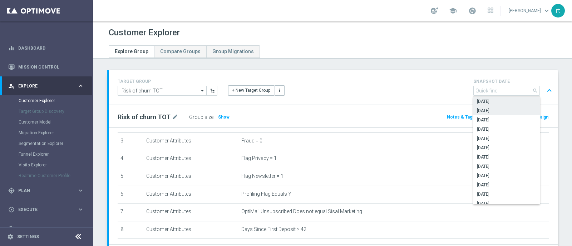
click at [488, 109] on span "[DATE]" at bounding box center [506, 111] width 59 height 6
type input "[DATE]"
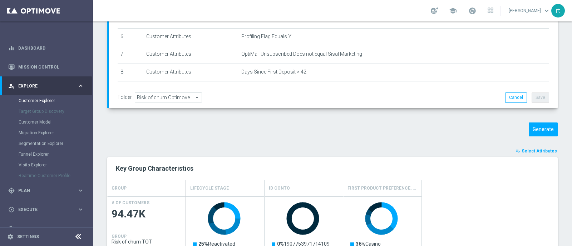
scroll to position [159, 0]
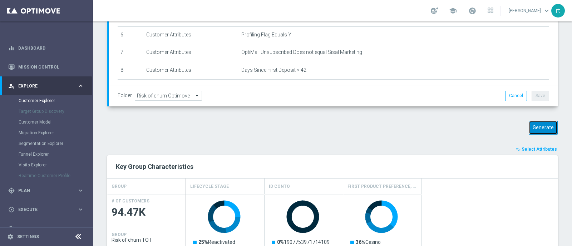
click at [543, 126] on button "Generate" at bounding box center [543, 128] width 29 height 14
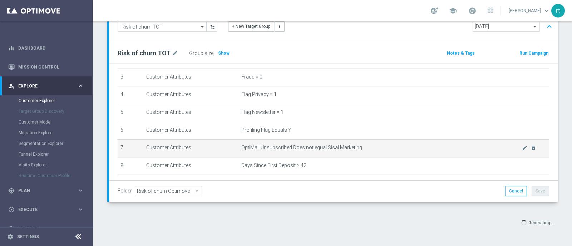
scroll to position [140, 0]
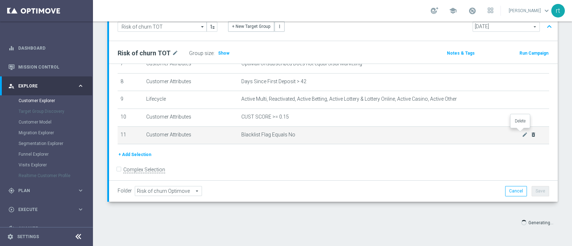
click at [530, 132] on icon "delete_forever" at bounding box center [533, 135] width 6 height 6
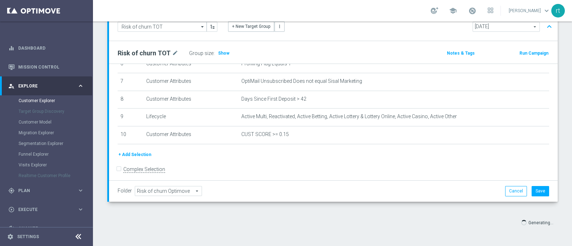
scroll to position [0, 0]
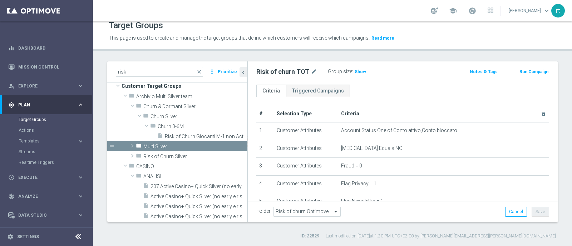
scroll to position [154, 0]
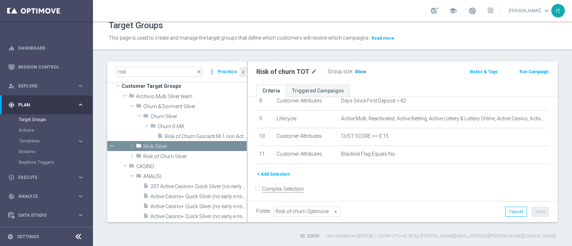
click at [356, 71] on span "Show" at bounding box center [360, 71] width 11 height 5
click at [476, 10] on span at bounding box center [472, 11] width 8 height 8
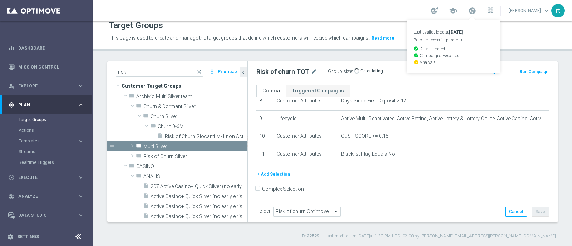
click at [380, 13] on div "school Last available data: [DATE] Batch process in progress check_circle Data …" at bounding box center [332, 10] width 479 height 21
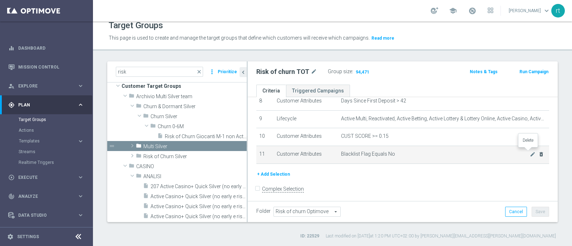
click at [538, 152] on icon "delete_forever" at bounding box center [541, 155] width 6 height 6
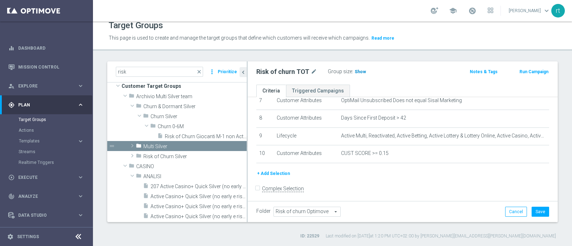
click at [357, 73] on span "Show" at bounding box center [360, 71] width 11 height 5
click at [532, 211] on button "Save" at bounding box center [540, 212] width 18 height 10
click at [365, 70] on span "94,157" at bounding box center [362, 72] width 15 height 7
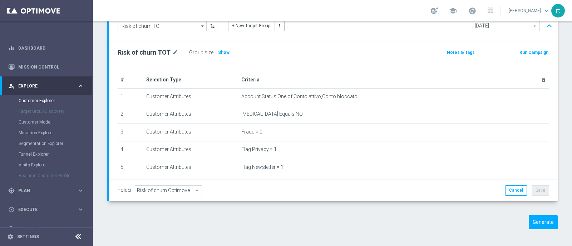
scroll to position [64, 0]
click at [99, 100] on div "TARGET GROUP Risk of churn TOT Risk of churn TOT arrow_drop_down Show Selected …" at bounding box center [332, 123] width 479 height 234
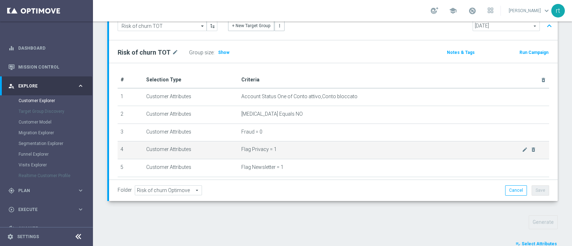
scroll to position [50, 0]
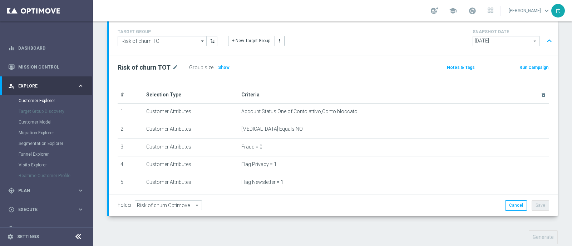
click at [496, 39] on span "2025-09-21" at bounding box center [506, 40] width 66 height 9
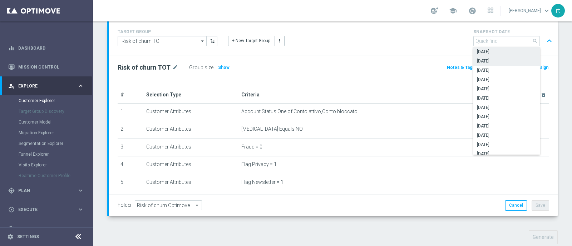
click at [489, 57] on label "2025-09-20" at bounding box center [506, 60] width 66 height 9
type input "2025-09-20"
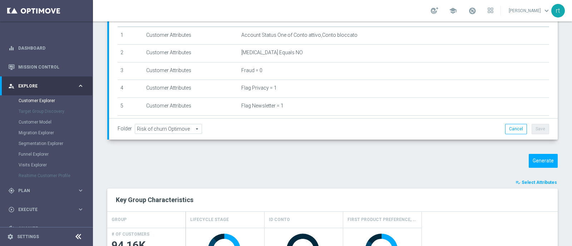
scroll to position [127, 0]
click at [535, 158] on button "Generate" at bounding box center [543, 161] width 29 height 14
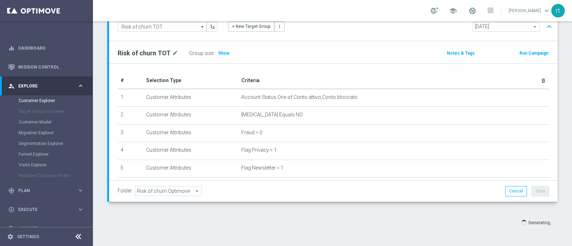
scroll to position [122, 0]
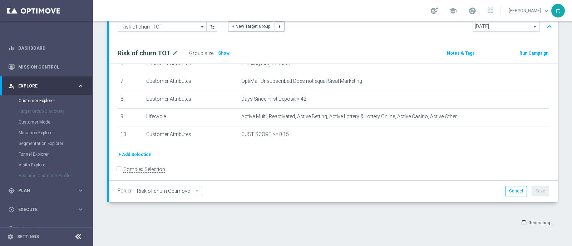
click at [217, 220] on div "Generating..." at bounding box center [332, 222] width 461 height 13
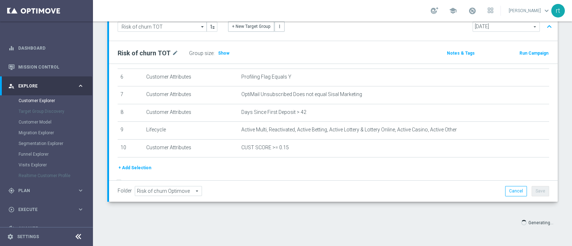
scroll to position [122, 0]
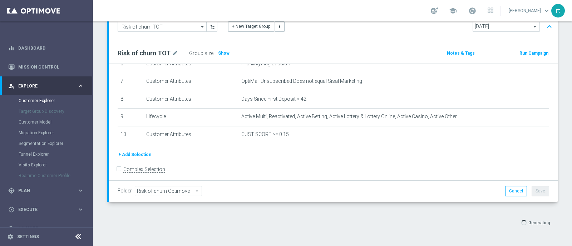
type input "Select"
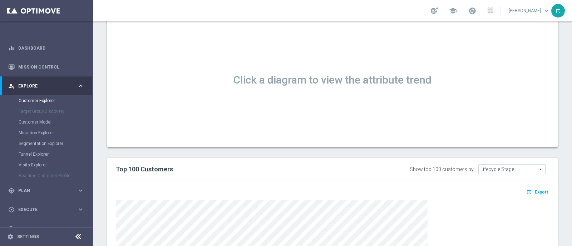
scroll to position [434, 0]
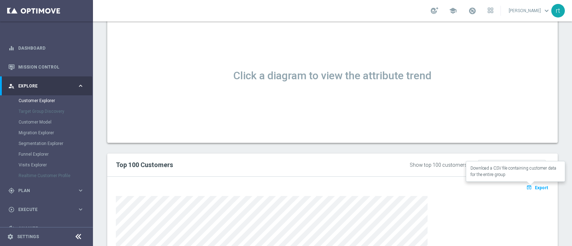
click at [526, 185] on icon "open_in_browser" at bounding box center [530, 188] width 8 height 6
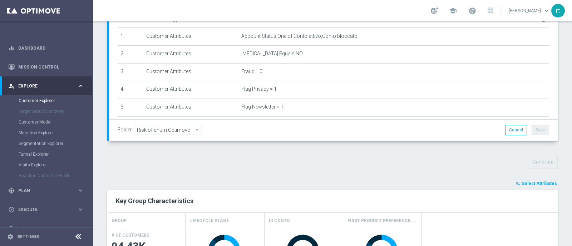
scroll to position [0, 0]
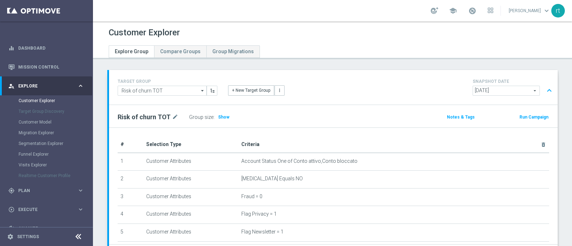
click at [284, 3] on div "school [PERSON_NAME] keyboard_arrow_down rt" at bounding box center [332, 10] width 479 height 21
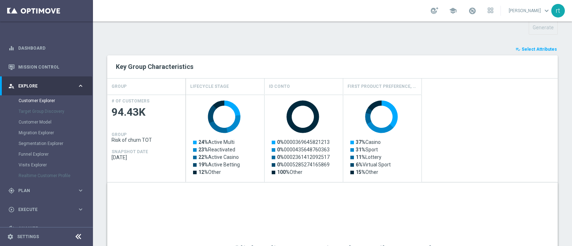
scroll to position [287, 0]
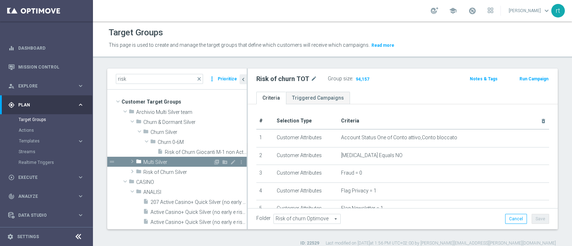
scroll to position [137, 0]
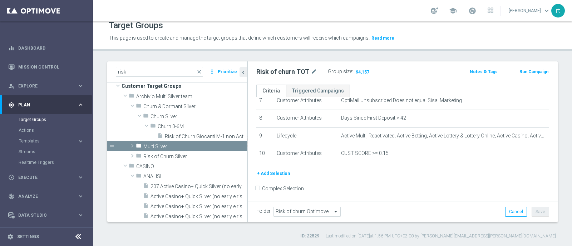
click at [304, 14] on div "school [PERSON_NAME] keyboard_arrow_down rt" at bounding box center [332, 10] width 479 height 21
click at [284, 3] on div "school [PERSON_NAME] keyboard_arrow_down rt" at bounding box center [332, 10] width 479 height 21
click at [199, 73] on span "close" at bounding box center [199, 72] width 6 height 6
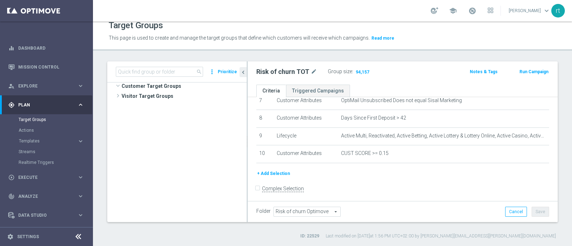
scroll to position [868, 0]
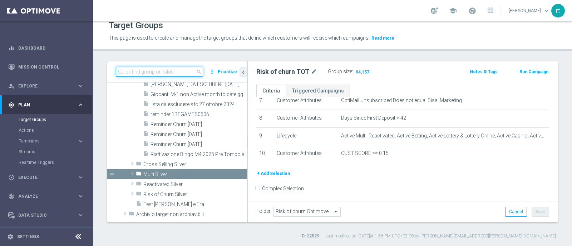
click at [182, 73] on input at bounding box center [159, 72] width 87 height 10
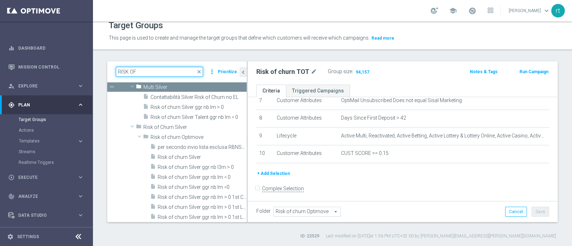
scroll to position [67, 0]
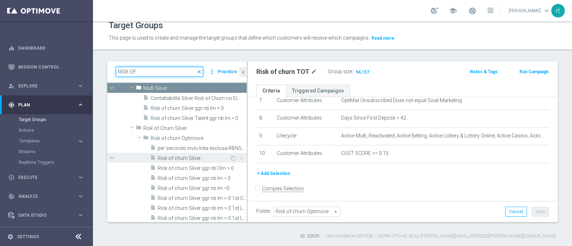
type input "RISK OF"
click at [181, 159] on span "Risk of churn Silver" at bounding box center [194, 158] width 72 height 6
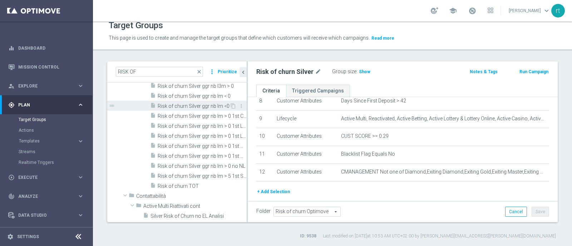
scroll to position [157, 0]
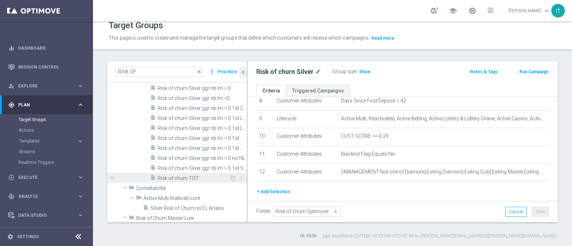
click at [183, 180] on span "Risk of churn TOT" at bounding box center [194, 178] width 72 height 6
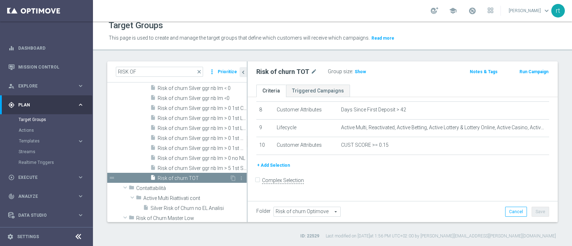
scroll to position [137, 0]
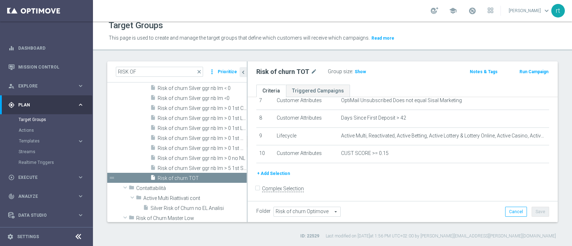
click at [285, 170] on button "+ Add Selection" at bounding box center [273, 174] width 34 height 8
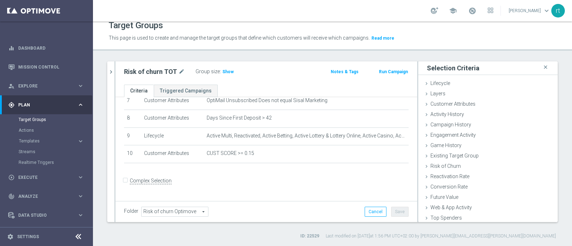
scroll to position [129, 0]
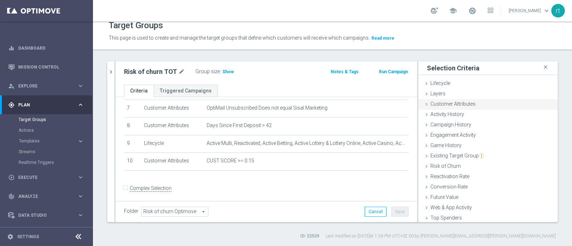
click at [482, 101] on div "Customer Attributes done selection updated" at bounding box center [487, 104] width 139 height 11
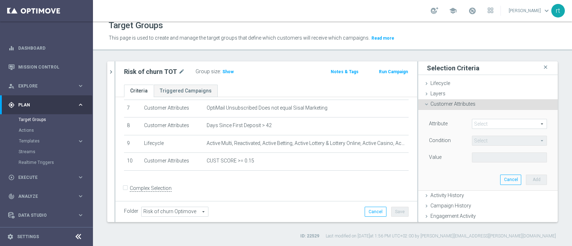
click at [475, 124] on span at bounding box center [509, 123] width 74 height 9
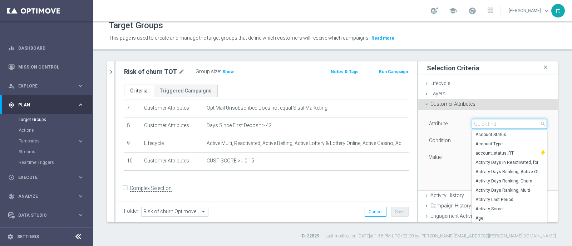
click at [475, 124] on input "search" at bounding box center [509, 124] width 75 height 10
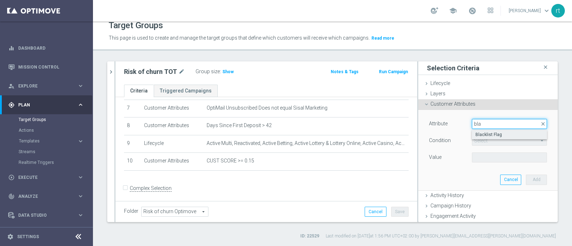
type input "bla"
click at [477, 134] on span "Blacklist Flag" at bounding box center [509, 135] width 68 height 6
type input "Blacklist Flag"
type input "Equals"
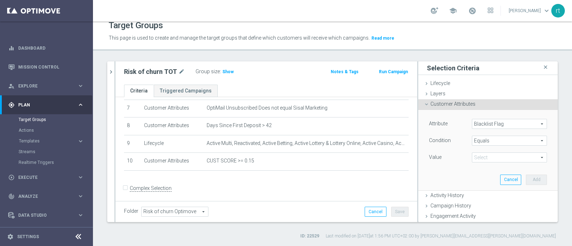
click at [472, 140] on span "Equals" at bounding box center [509, 140] width 74 height 9
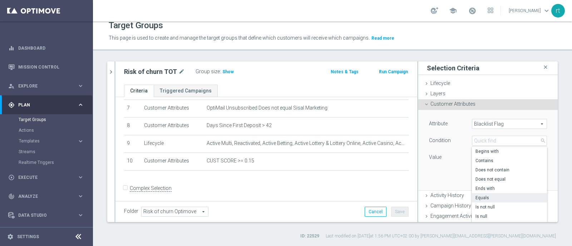
click at [454, 149] on div "Attribute Blacklist Flag Blacklist Flag arrow_drop_down search Condition Equals…" at bounding box center [488, 141] width 118 height 45
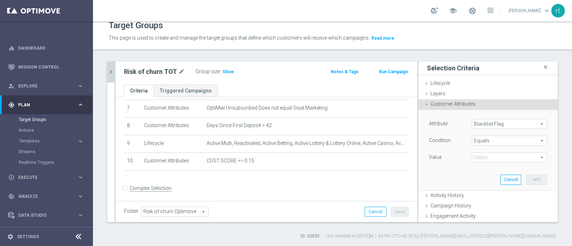
click at [110, 78] on button "chevron_right" at bounding box center [110, 71] width 7 height 21
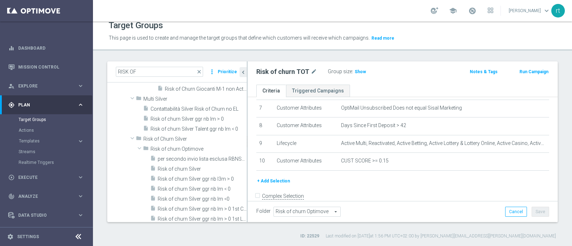
scroll to position [54, 0]
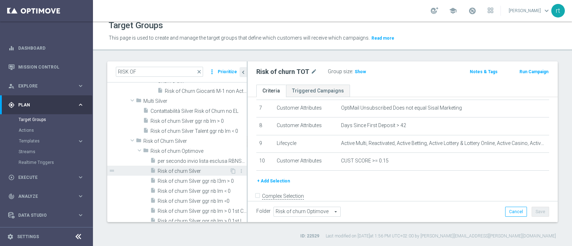
click at [179, 169] on span "Risk of churn Silver" at bounding box center [194, 171] width 72 height 6
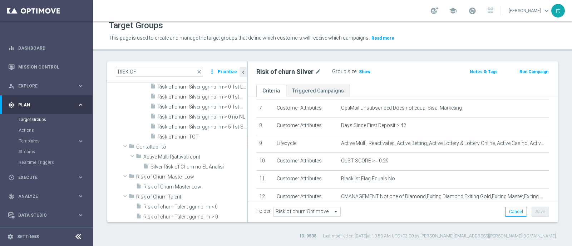
scroll to position [196, 0]
click at [180, 133] on span "Risk of churn TOT" at bounding box center [194, 136] width 72 height 6
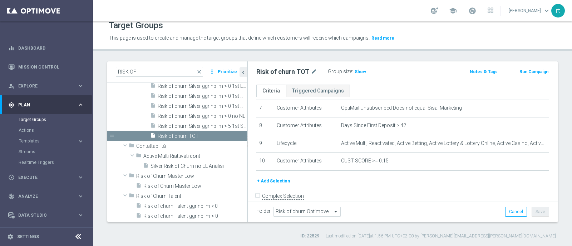
click at [281, 178] on button "+ Add Selection" at bounding box center [273, 181] width 34 height 8
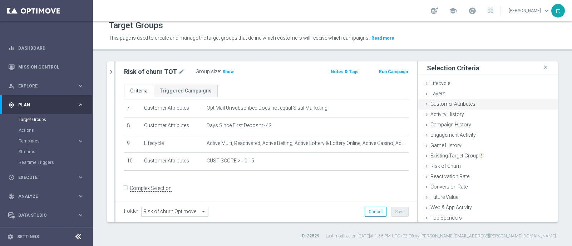
click at [471, 106] on div "Customer Attributes done selection updated" at bounding box center [487, 104] width 139 height 11
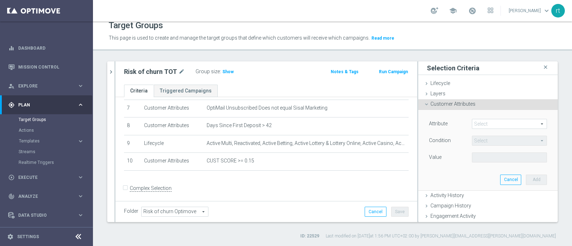
click at [472, 122] on span at bounding box center [509, 123] width 74 height 9
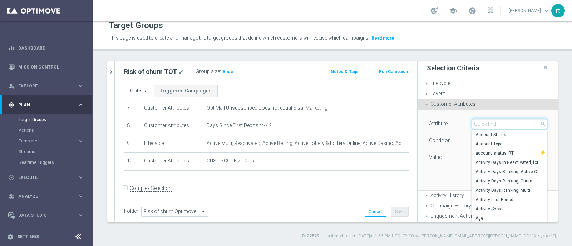
click at [472, 122] on input "search" at bounding box center [509, 124] width 75 height 10
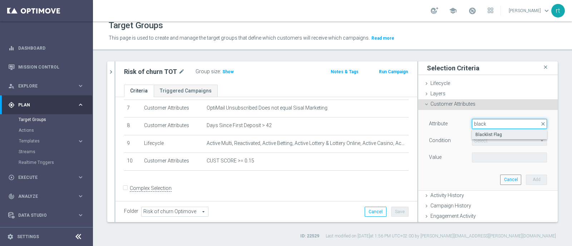
type input "black"
click at [477, 132] on span "Blacklist Flag" at bounding box center [509, 135] width 68 height 6
type input "Blacklist Flag"
type input "Equals"
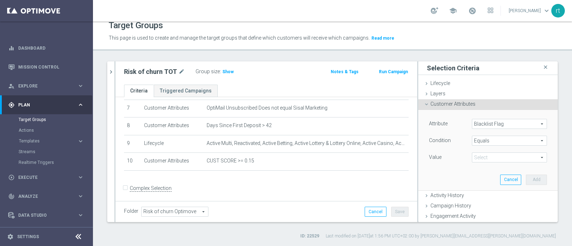
click at [476, 139] on span "Equals" at bounding box center [509, 140] width 74 height 9
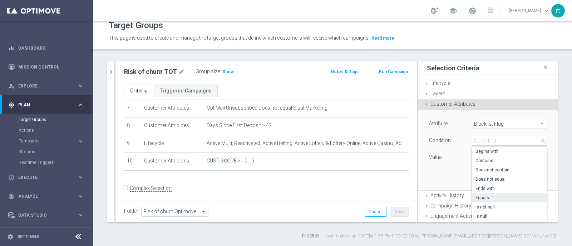
click at [454, 153] on div "Value" at bounding box center [444, 158] width 43 height 11
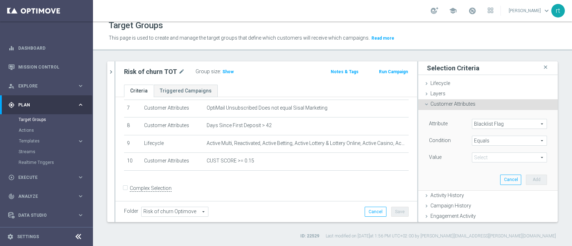
click at [472, 158] on span at bounding box center [509, 157] width 74 height 9
click at [472, 158] on input "search" at bounding box center [509, 158] width 75 height 10
click at [475, 170] on span "No" at bounding box center [509, 168] width 68 height 6
type input "No"
click at [526, 179] on button "Add" at bounding box center [536, 180] width 21 height 10
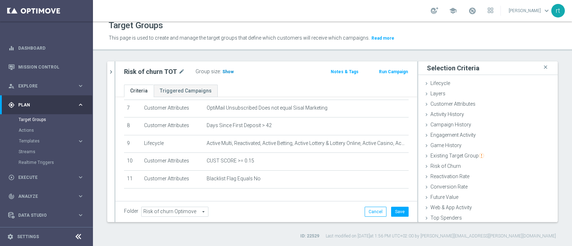
click at [223, 71] on span "Show" at bounding box center [227, 71] width 11 height 5
click at [256, 191] on div "# Selection Type Criteria delete_forever 1 Customer Attributes Account Status O…" at bounding box center [266, 86] width 295 height 218
click at [391, 210] on button "Save" at bounding box center [400, 212] width 18 height 10
click at [109, 71] on icon "chevron_right" at bounding box center [111, 72] width 7 height 7
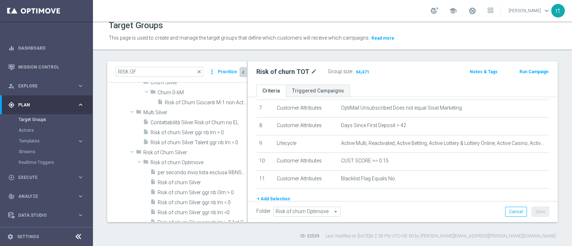
scroll to position [41, 0]
click at [169, 183] on span "Risk of churn Silver" at bounding box center [194, 185] width 72 height 6
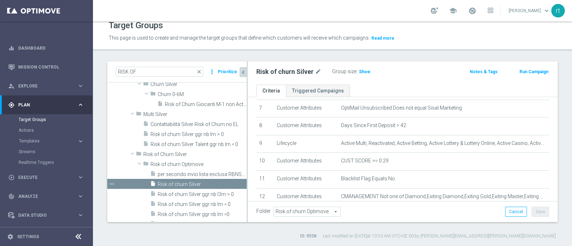
click at [95, 164] on div "RISK OF close more_vert Prioritize Customer Target Groups library_add create_ne…" at bounding box center [332, 150] width 479 height 178
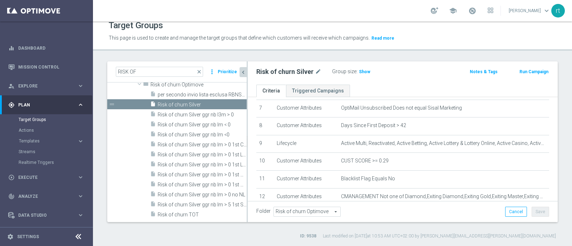
scroll to position [158, 0]
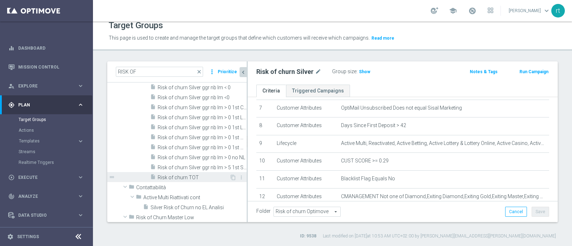
click at [170, 177] on span "Risk of churn TOT" at bounding box center [194, 178] width 72 height 6
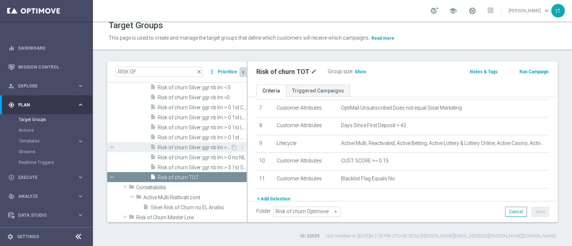
scroll to position [64, 0]
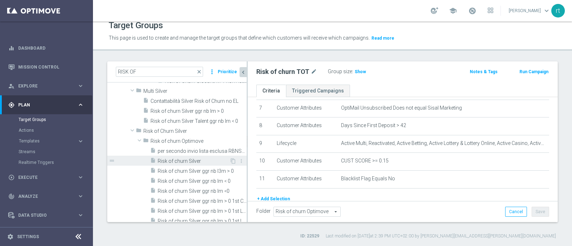
click at [168, 160] on span "Risk of churn Silver" at bounding box center [194, 161] width 72 height 6
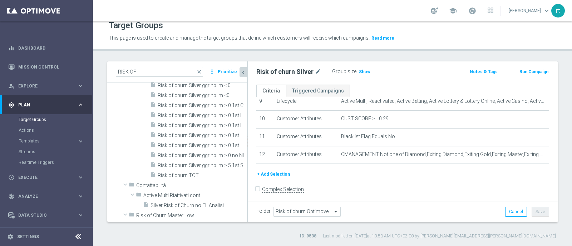
scroll to position [160, 0]
click at [185, 174] on span "Risk of churn TOT" at bounding box center [194, 175] width 72 height 6
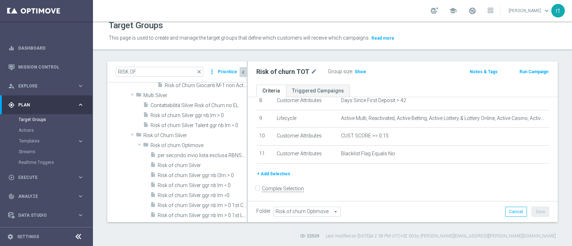
scroll to position [59, 0]
click at [172, 168] on span "Risk of churn Silver" at bounding box center [194, 166] width 72 height 6
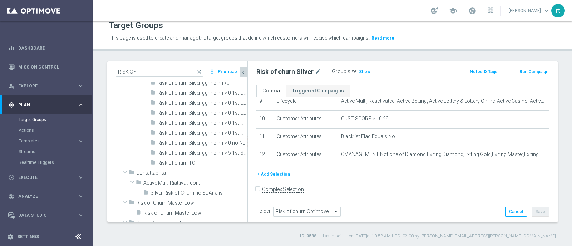
scroll to position [173, 0]
click at [191, 160] on span "Risk of churn TOT" at bounding box center [194, 162] width 72 height 6
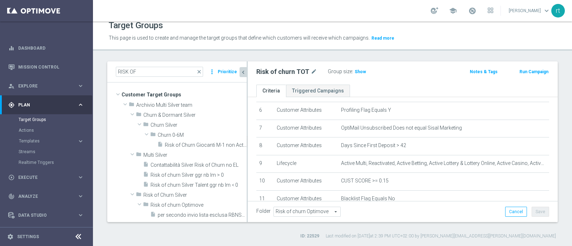
scroll to position [55, 0]
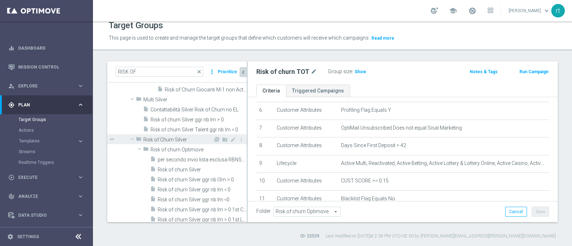
click at [176, 142] on span "Risk of Churn Silver" at bounding box center [178, 140] width 70 height 6
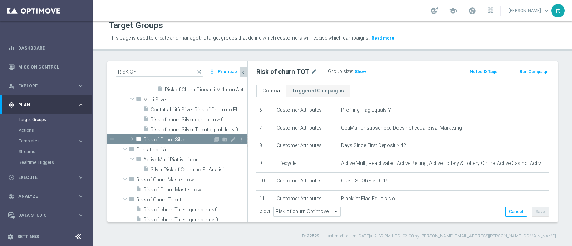
click at [159, 138] on span "Risk of Churn Silver" at bounding box center [178, 140] width 70 height 6
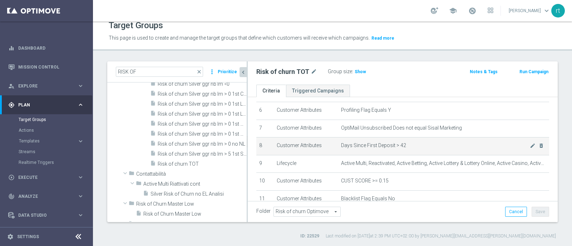
scroll to position [154, 0]
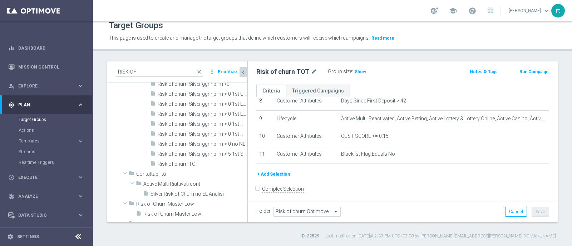
click at [287, 5] on div "school [PERSON_NAME] keyboard_arrow_down rt" at bounding box center [332, 10] width 479 height 21
click at [287, 2] on div "school [PERSON_NAME] keyboard_arrow_down rt" at bounding box center [332, 10] width 479 height 21
